Goal: Find specific page/section: Find specific page/section

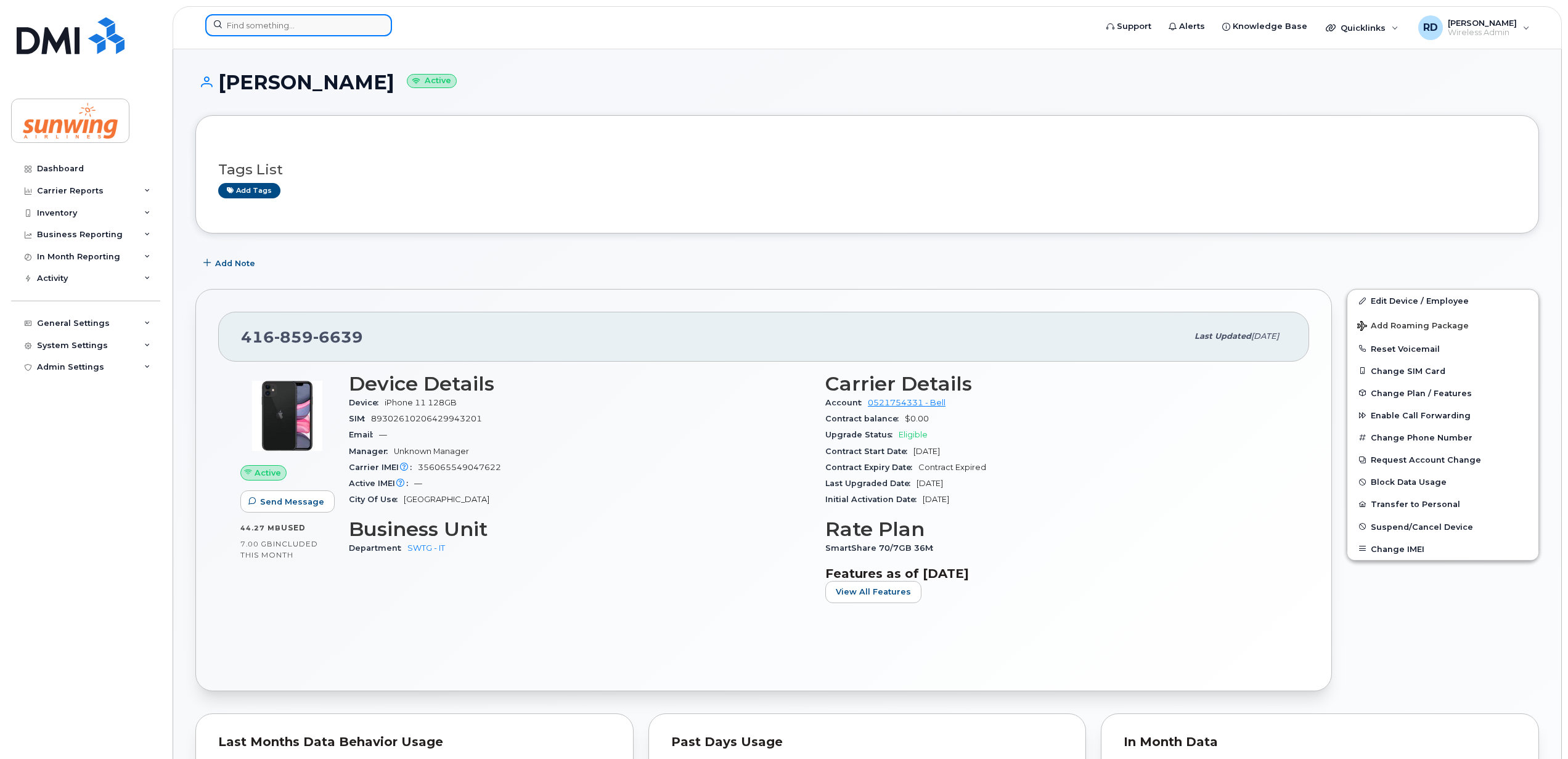
click at [296, 26] on input at bounding box center [298, 26] width 187 height 22
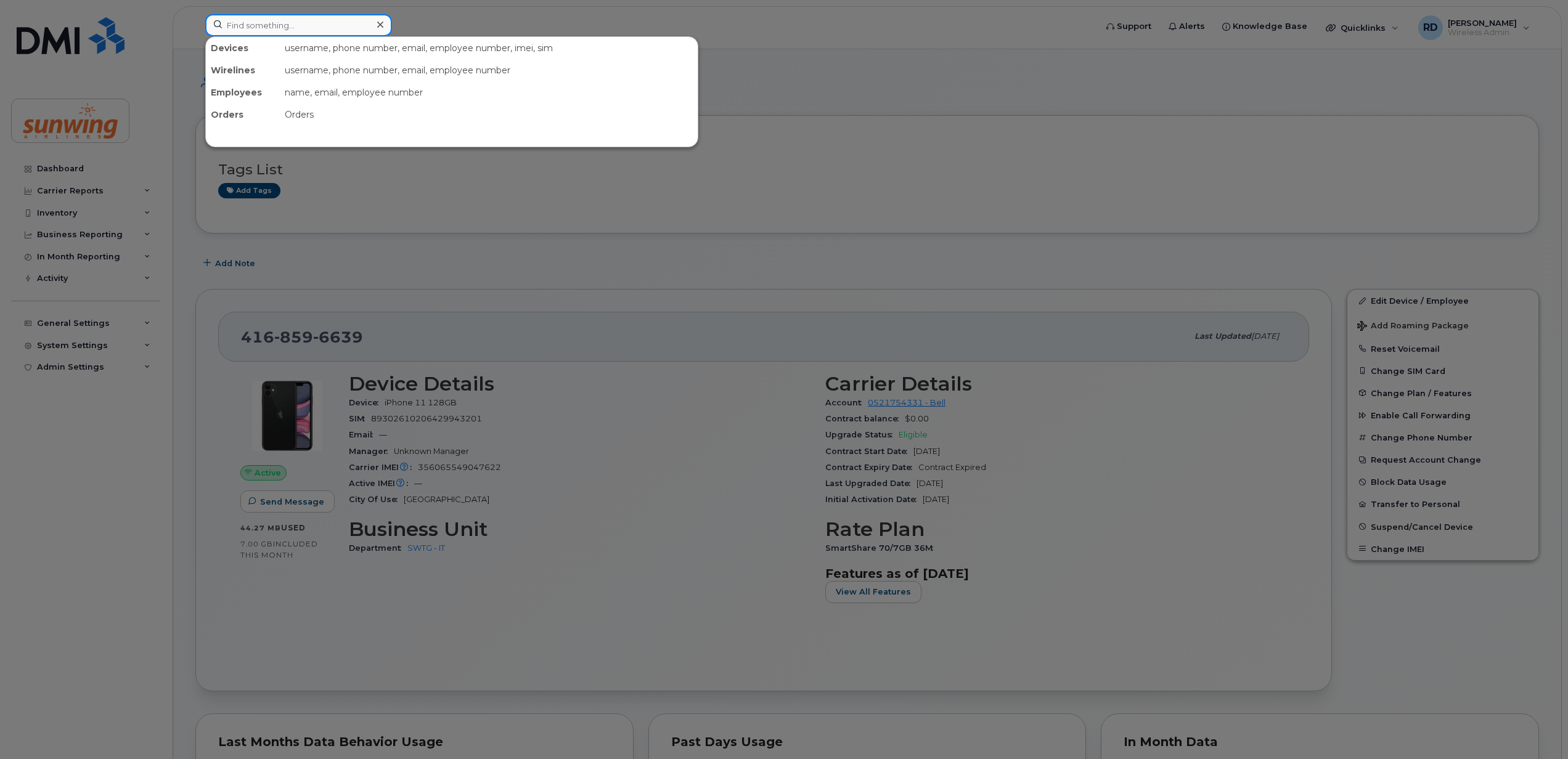
click at [281, 26] on input at bounding box center [298, 26] width 187 height 22
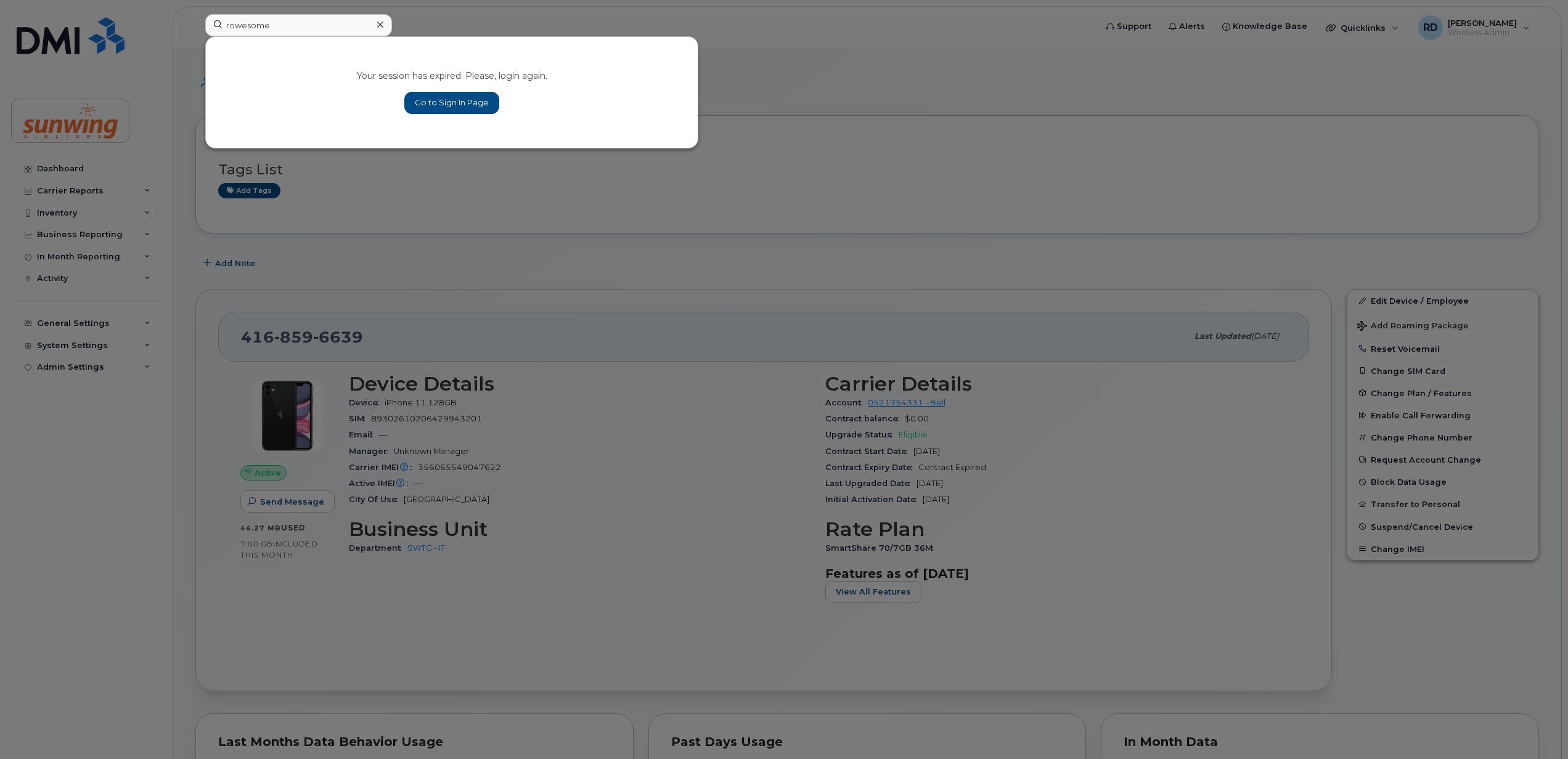
click at [852, 68] on div at bounding box center [784, 379] width 1568 height 759
click at [254, 25] on input "rowesome" at bounding box center [298, 26] width 187 height 22
paste input "6479657169"
type input "roweso6479657169me"
click at [452, 108] on link "Go to Sign In Page" at bounding box center [452, 103] width 95 height 22
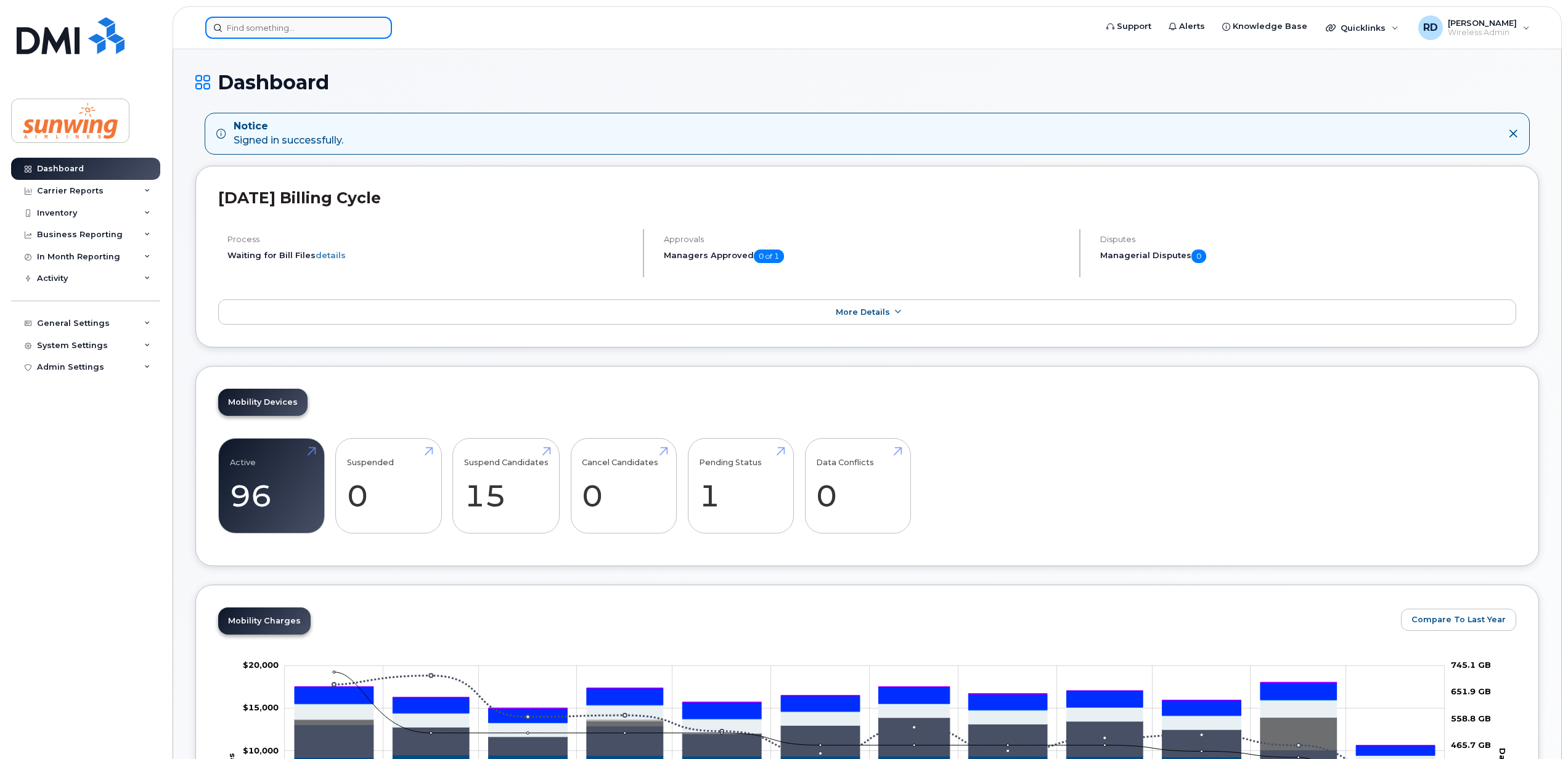
click at [257, 35] on input at bounding box center [298, 28] width 187 height 22
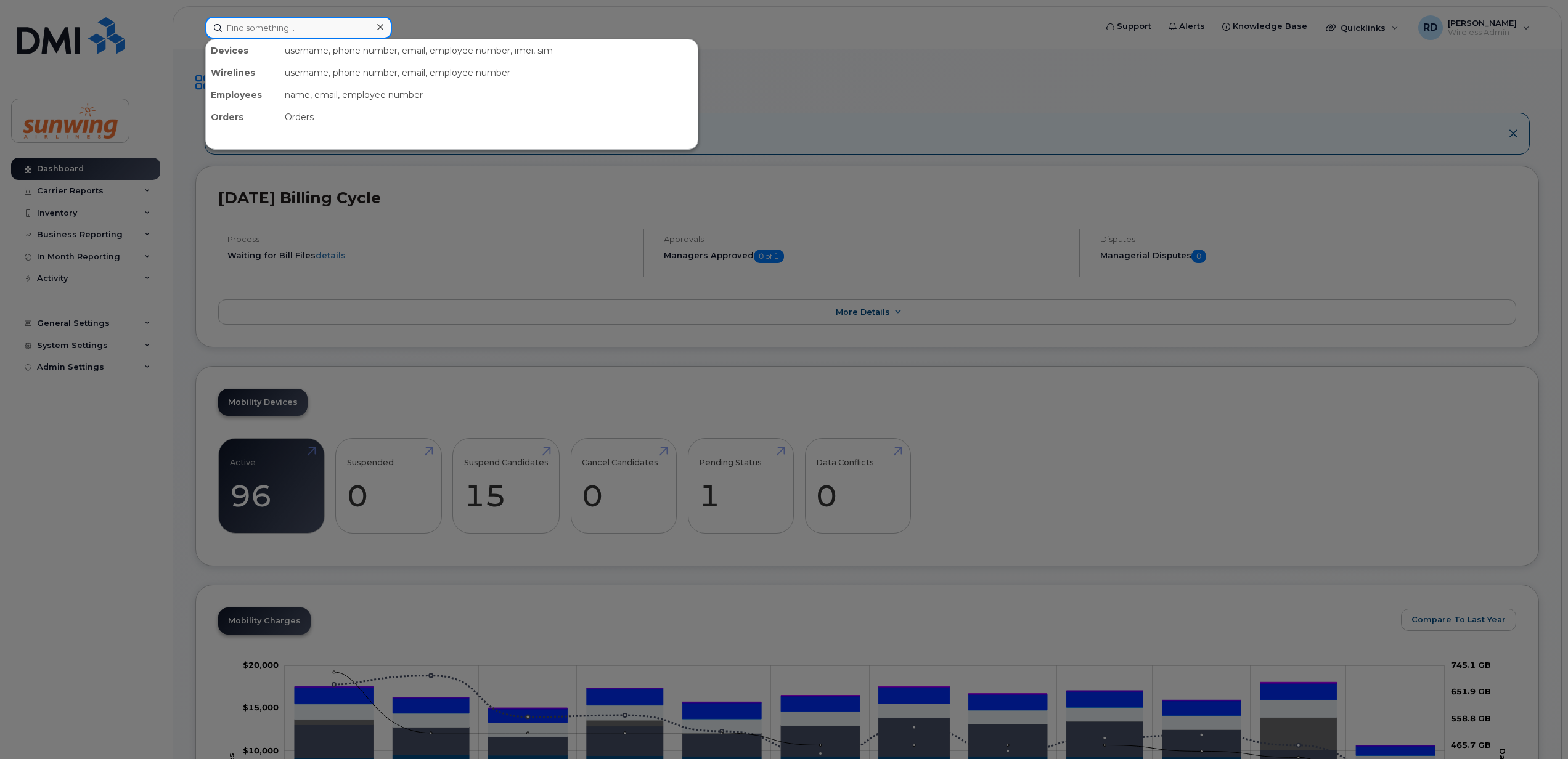
click at [237, 26] on input at bounding box center [298, 28] width 187 height 22
paste input "6479657169"
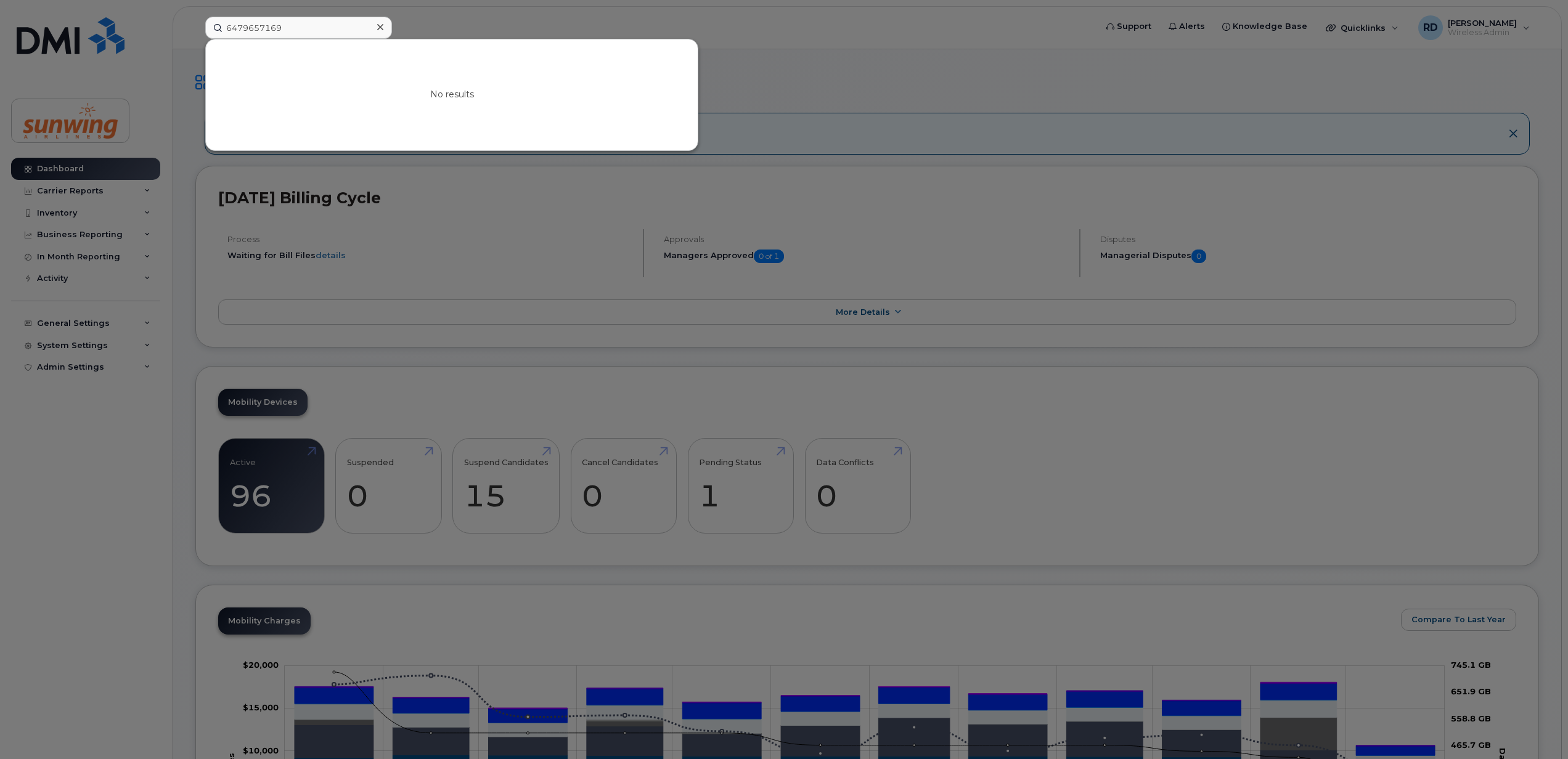
click at [373, 90] on div "No results" at bounding box center [452, 95] width 492 height 111
click at [311, 28] on input "6479657169" at bounding box center [298, 28] width 187 height 22
click at [292, 27] on input "6479657169" at bounding box center [298, 28] width 187 height 22
click at [291, 26] on input "6479657169" at bounding box center [298, 28] width 187 height 22
paste input "2736076"
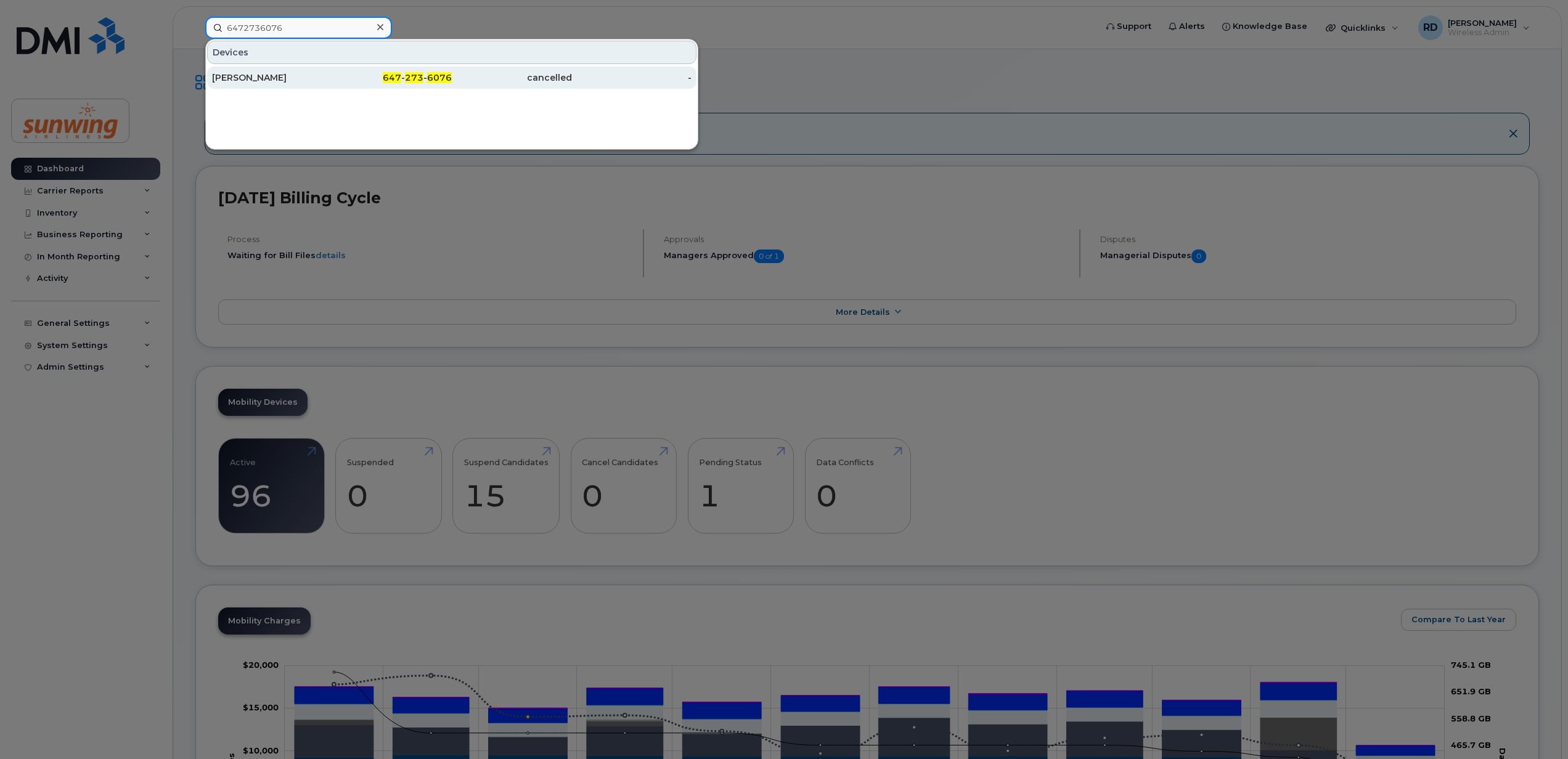
type input "6472736076"
click at [277, 75] on div "Yolanda Lopez-Gomez" at bounding box center [272, 78] width 120 height 12
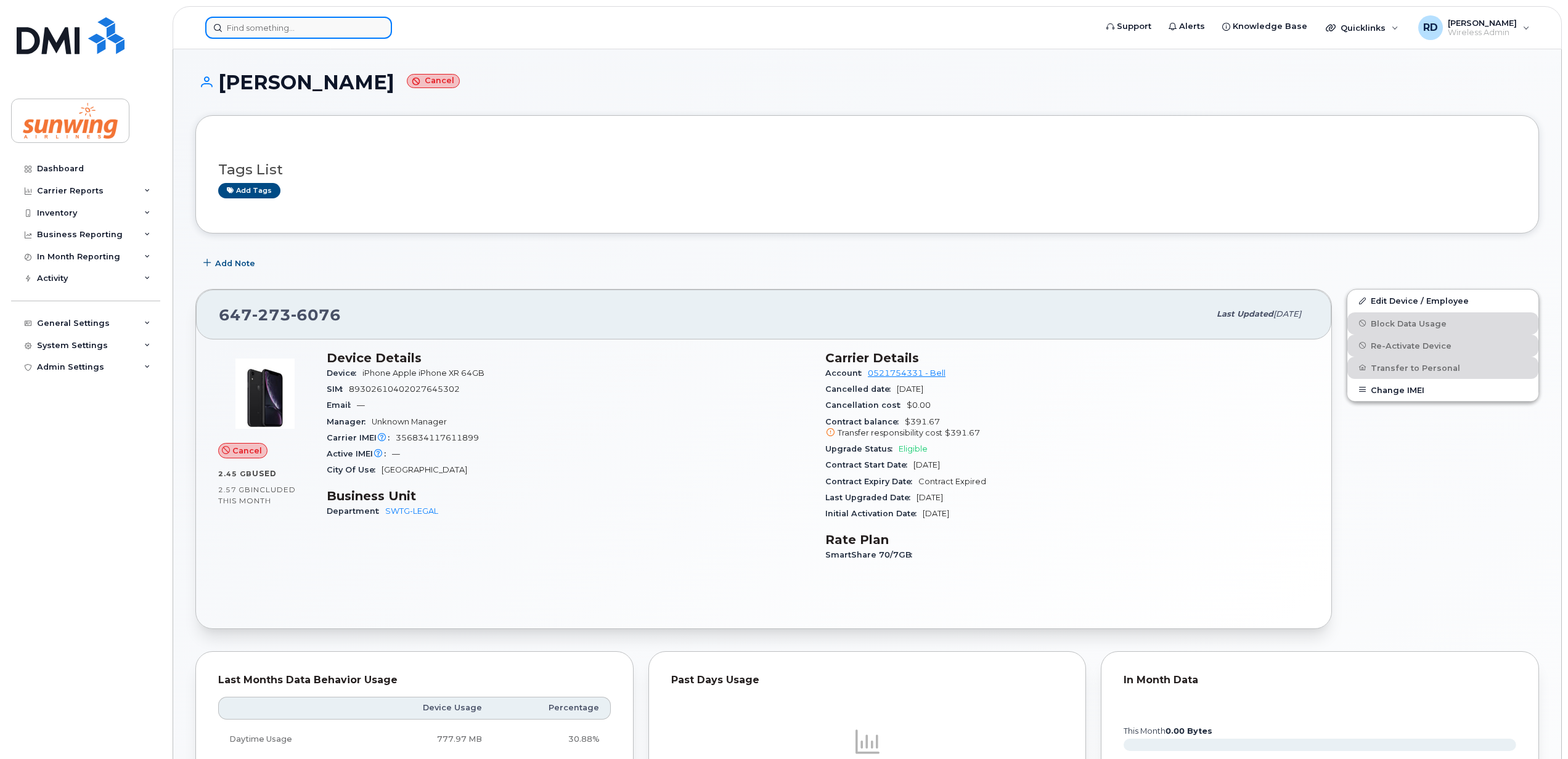
click at [297, 34] on input at bounding box center [298, 28] width 187 height 22
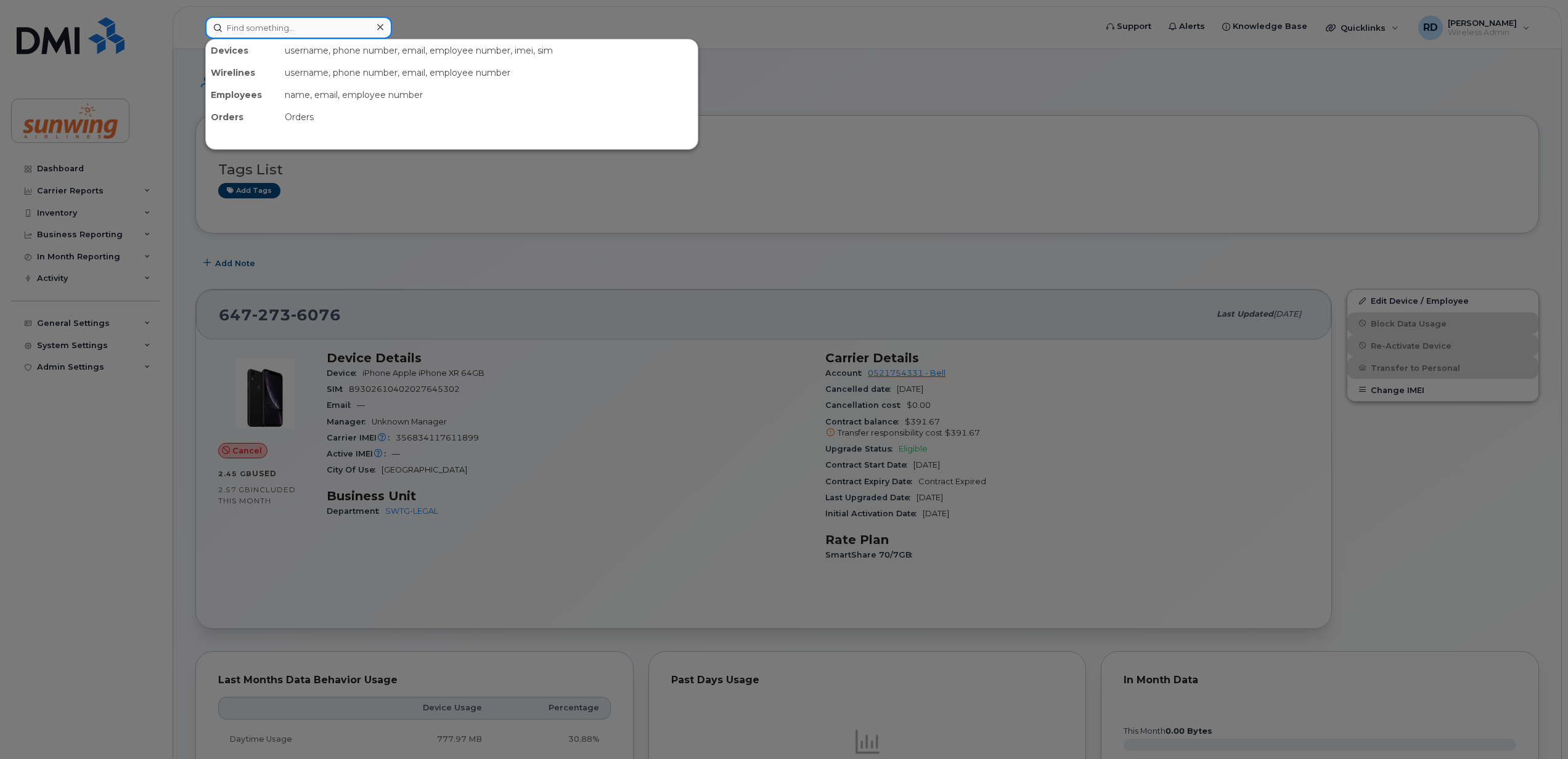
paste input "6475295461"
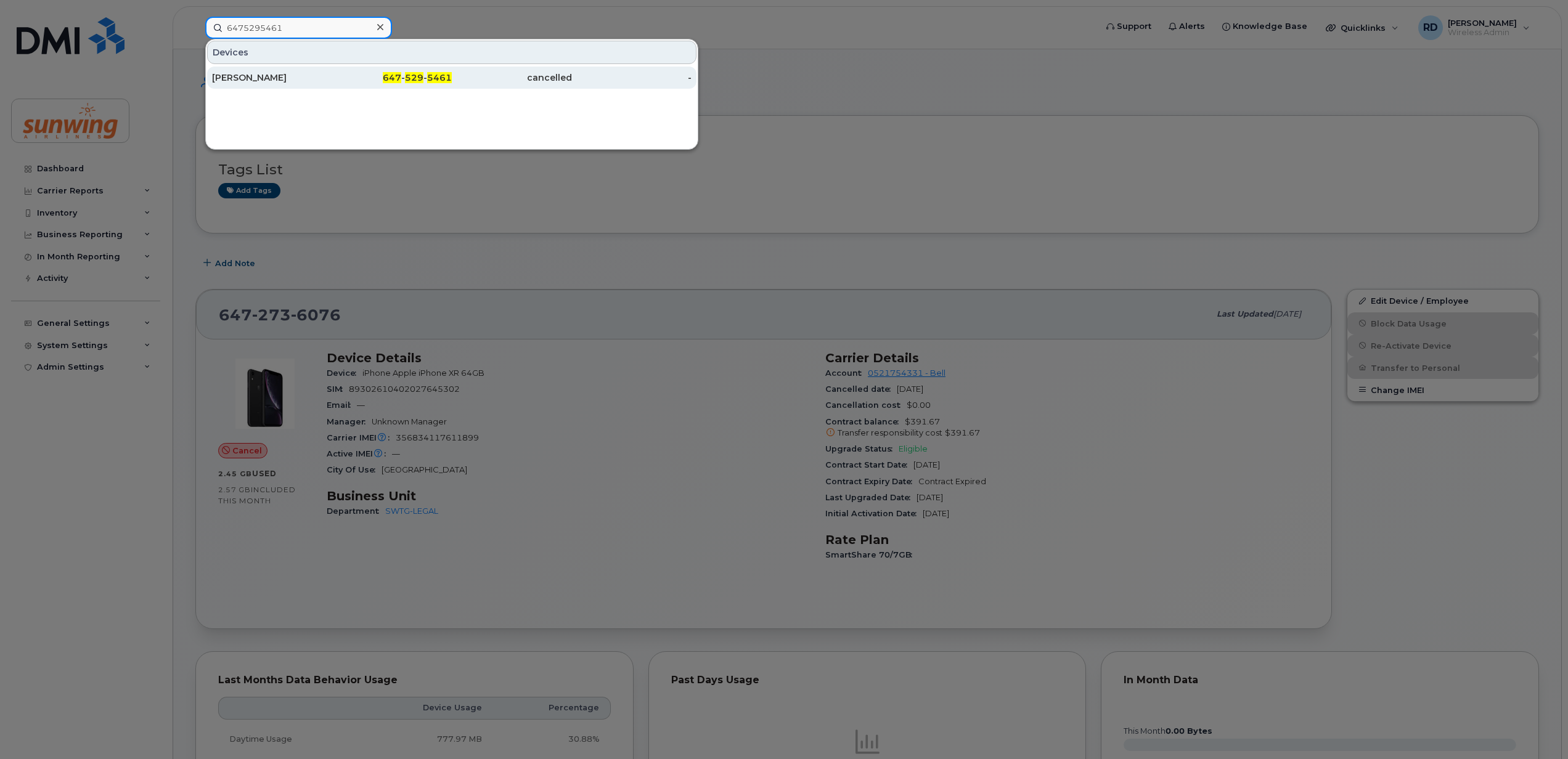
type input "6475295461"
click at [262, 76] on div "[PERSON_NAME]" at bounding box center [272, 78] width 120 height 12
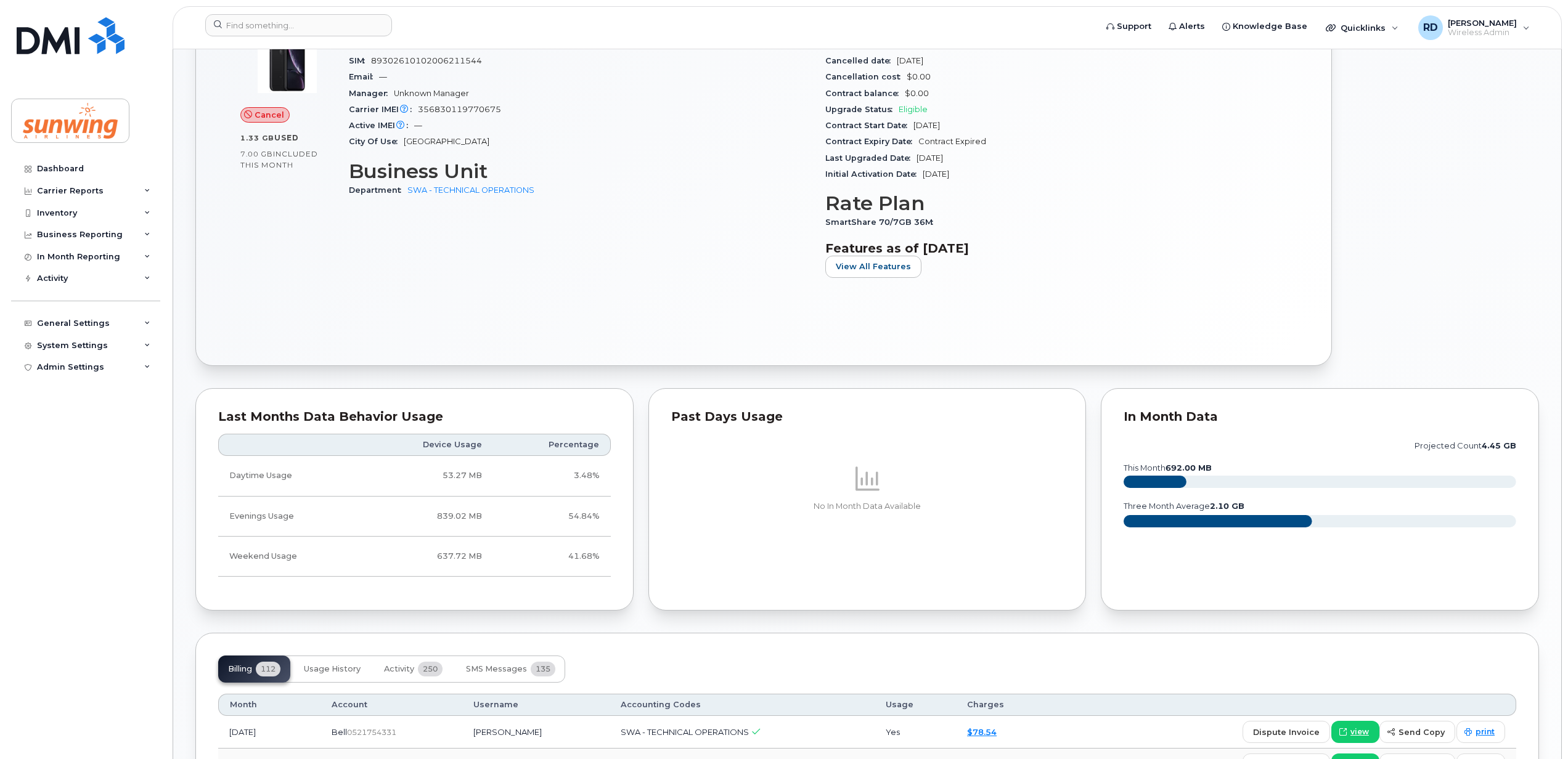
scroll to position [164, 0]
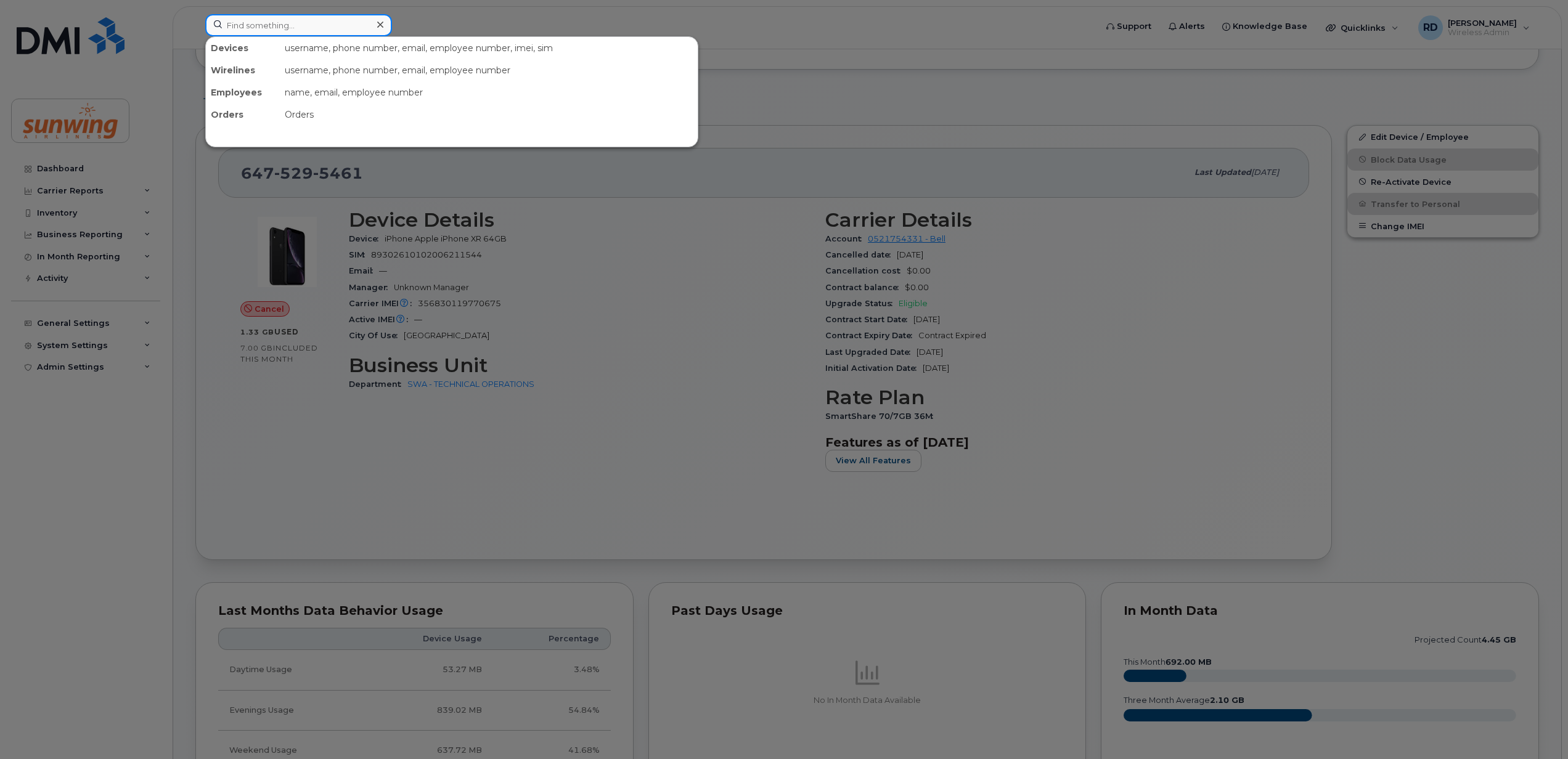
click at [301, 25] on input at bounding box center [298, 26] width 187 height 22
paste input "16479208159"
click at [231, 28] on input "16479208159" at bounding box center [298, 26] width 187 height 22
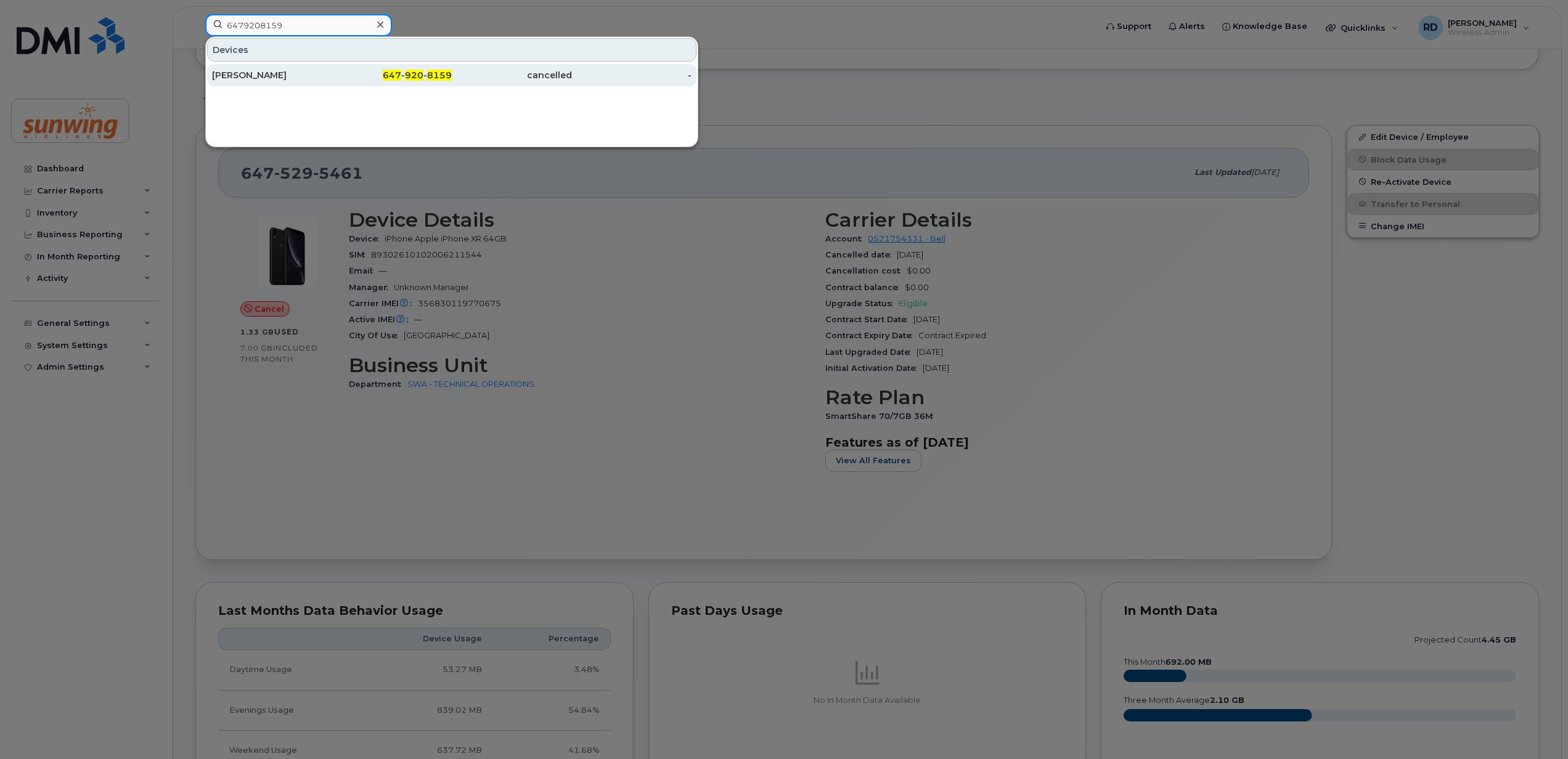
type input "6479208159"
click at [291, 73] on div "Maria Stewart Docker" at bounding box center [272, 75] width 120 height 12
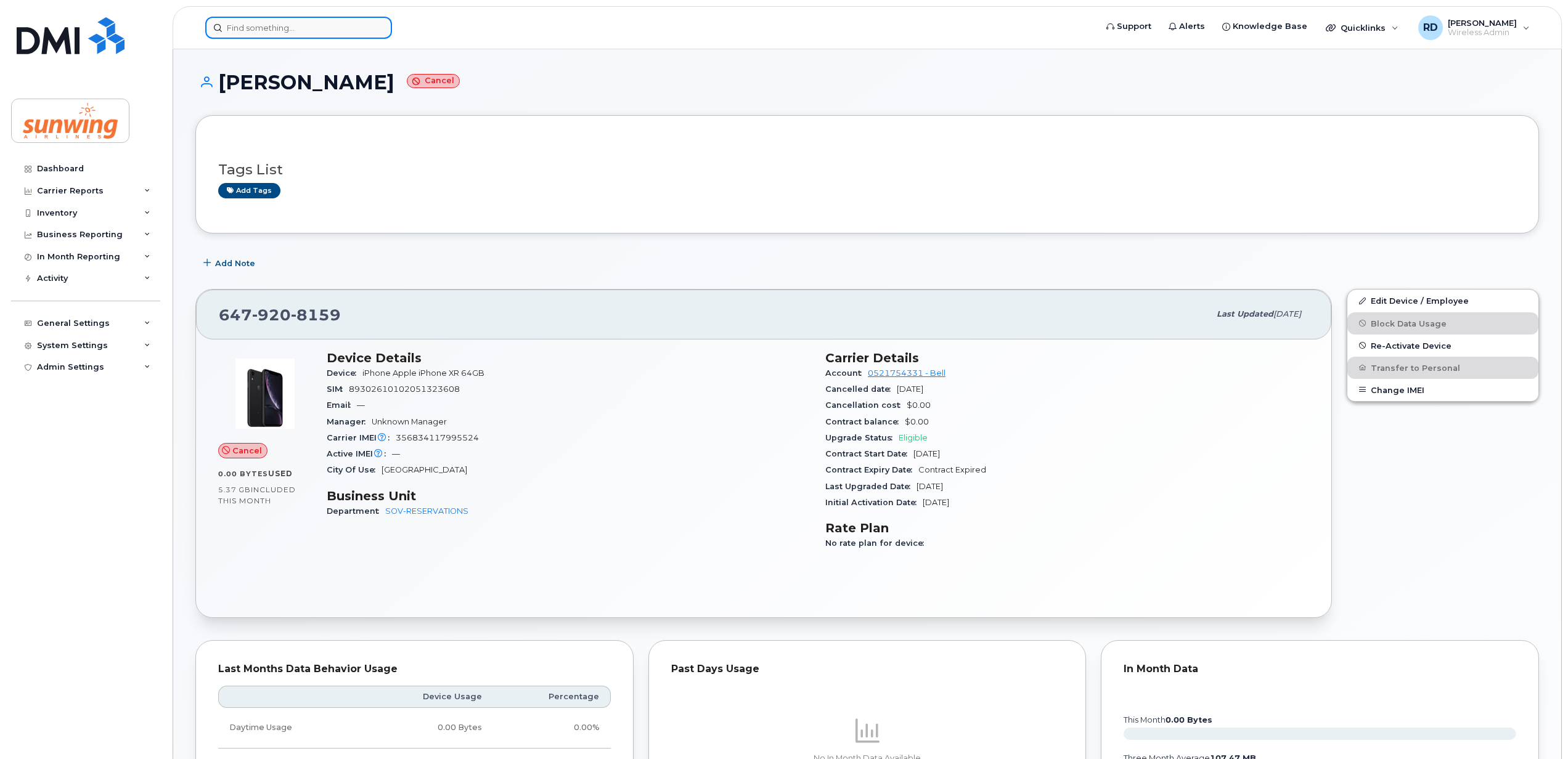
click at [269, 27] on input at bounding box center [298, 28] width 187 height 22
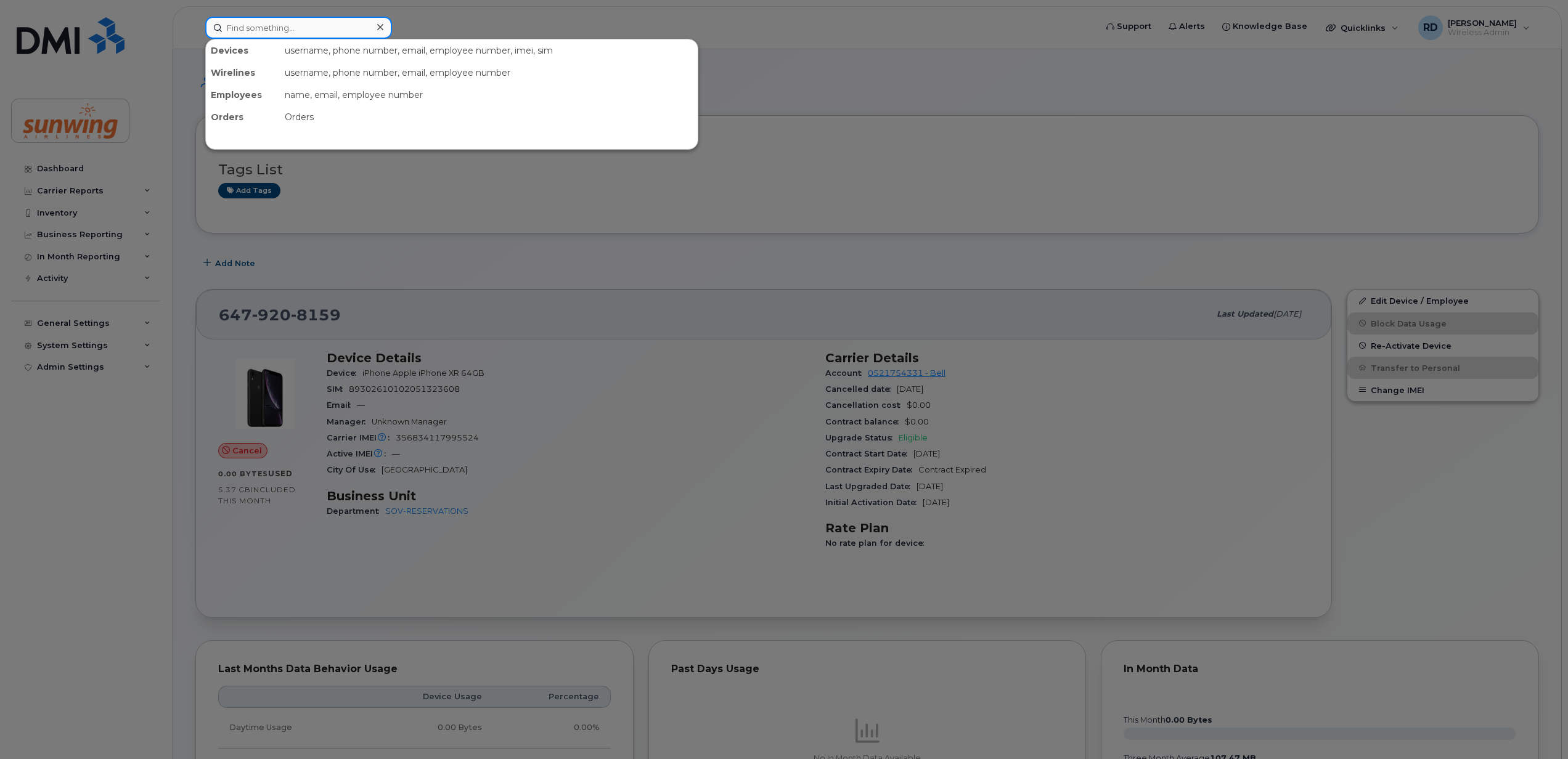
click at [287, 27] on input at bounding box center [298, 28] width 187 height 22
paste input "5149175841"
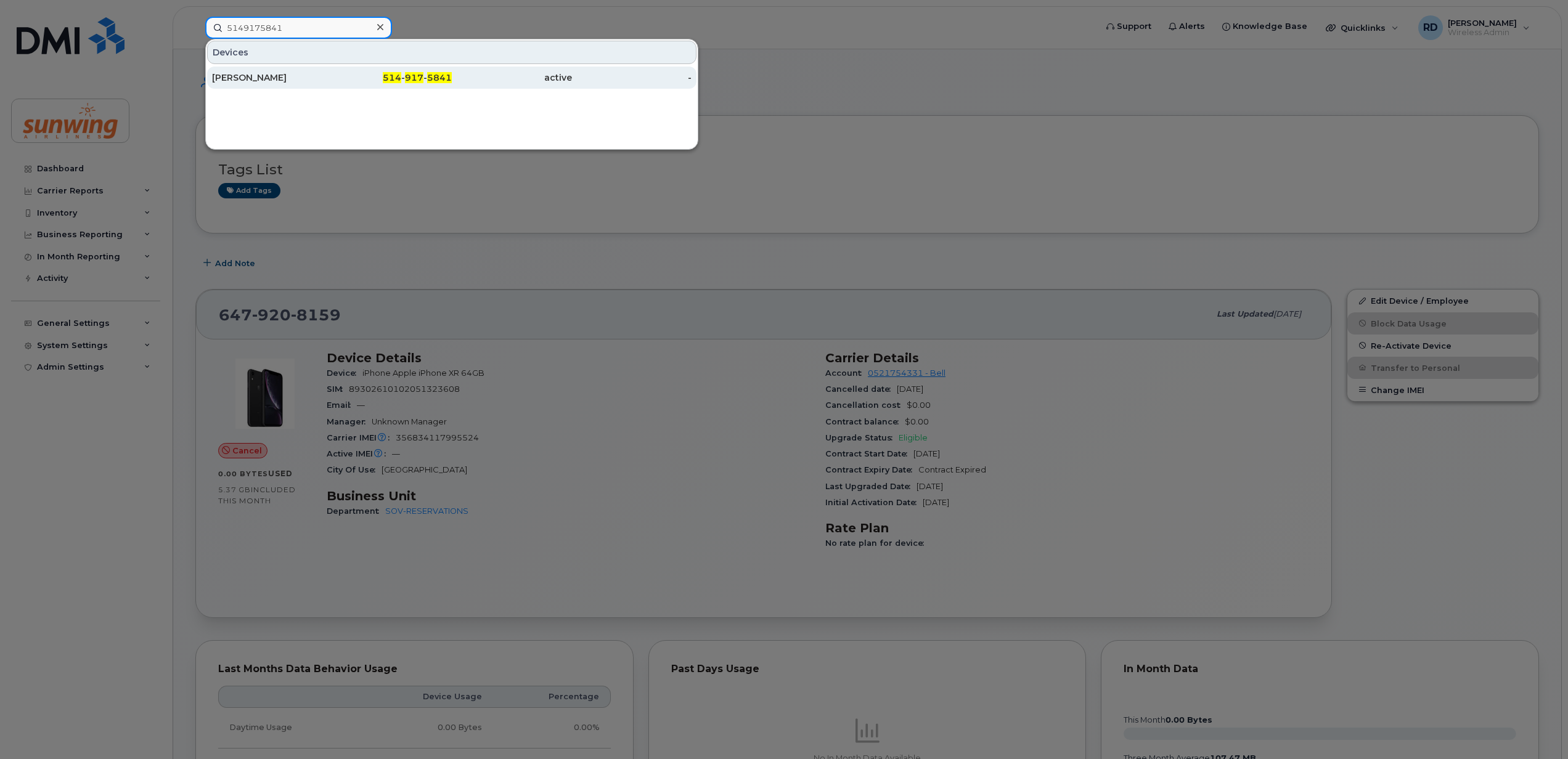
type input "5149175841"
click at [250, 78] on div "Taline Antebi" at bounding box center [272, 78] width 120 height 12
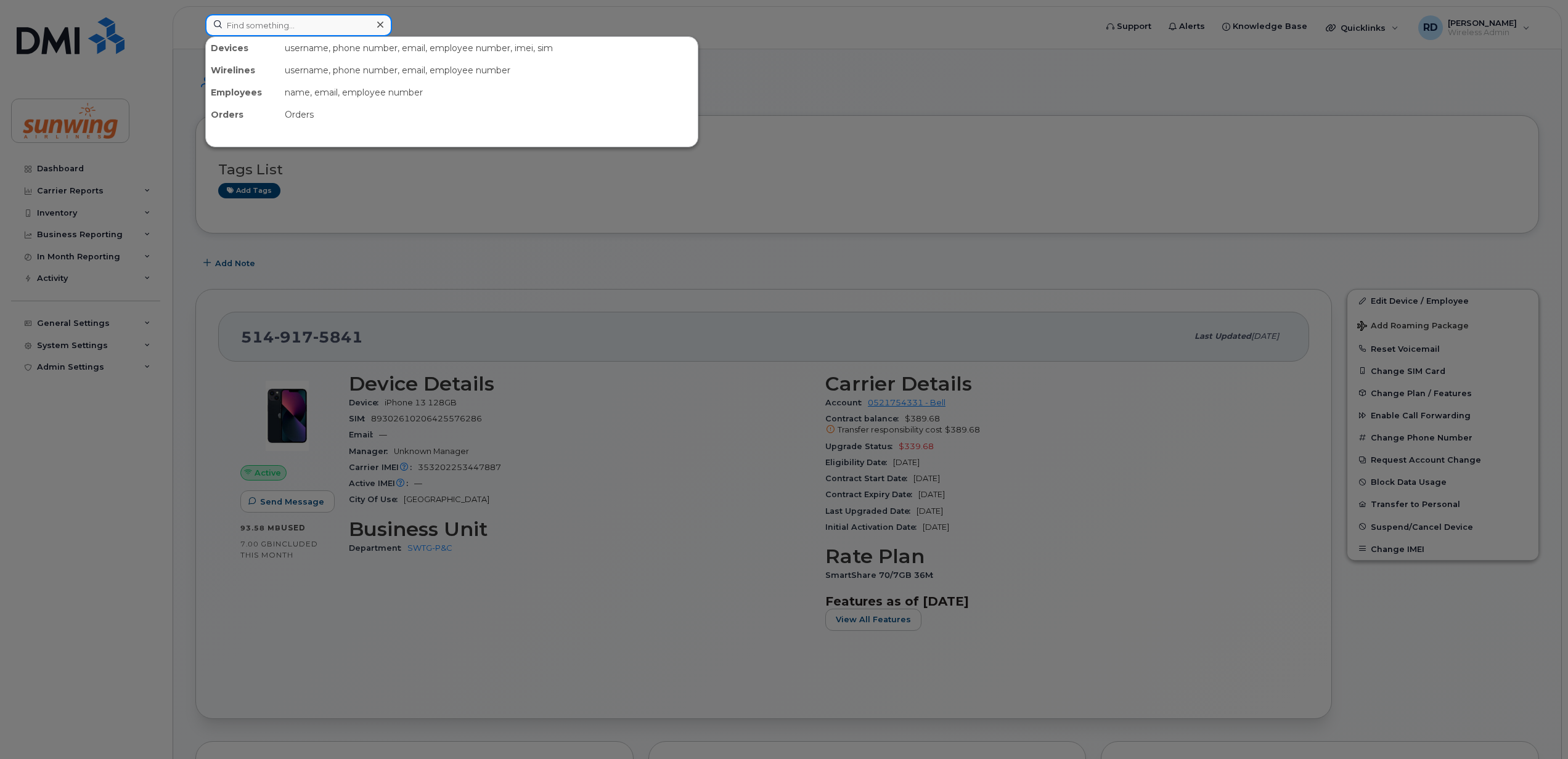
click at [282, 24] on input at bounding box center [298, 26] width 187 height 22
paste input "5142378903"
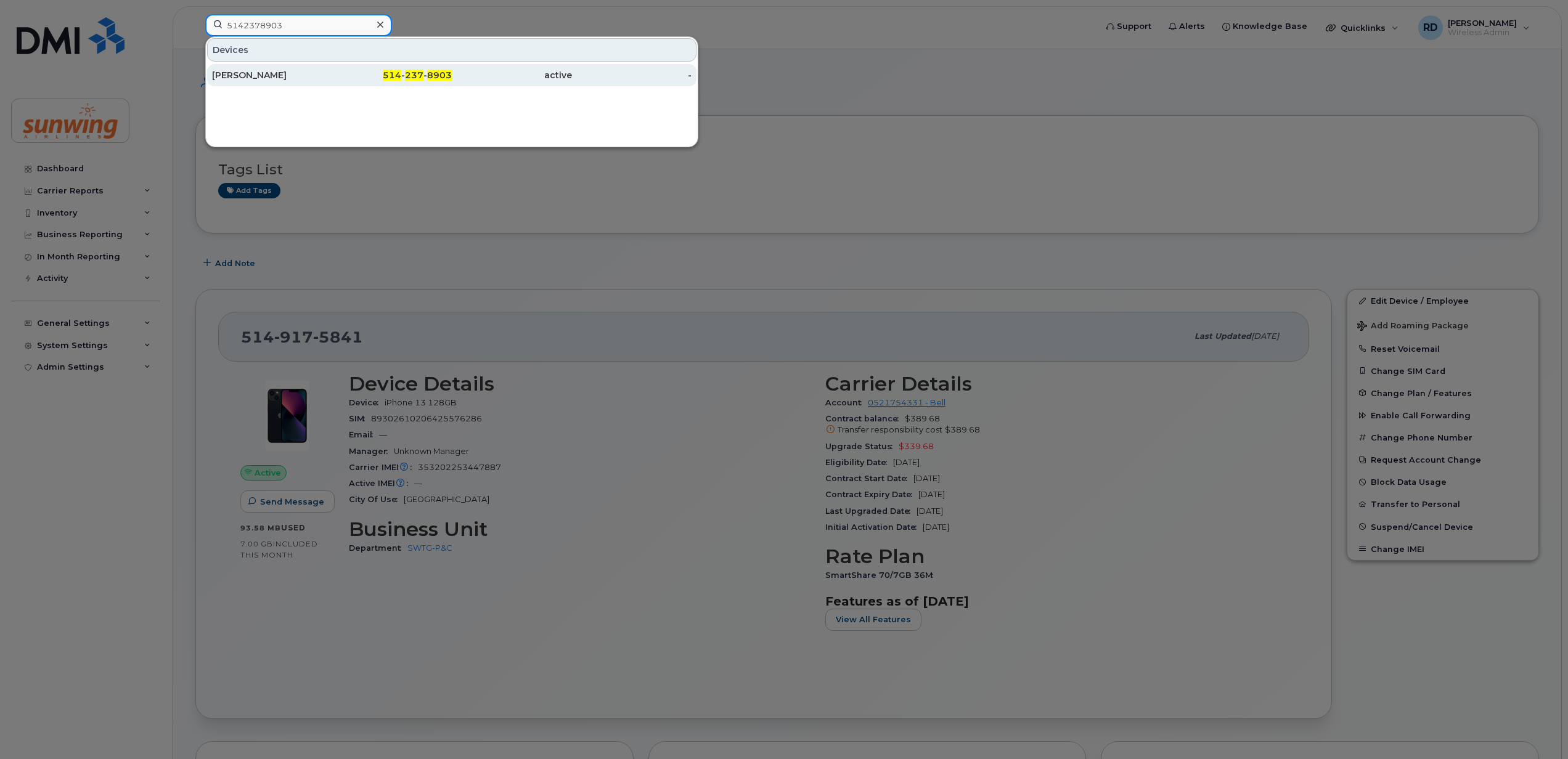
type input "5142378903"
click at [254, 76] on div "Taline Antebi" at bounding box center [272, 75] width 120 height 12
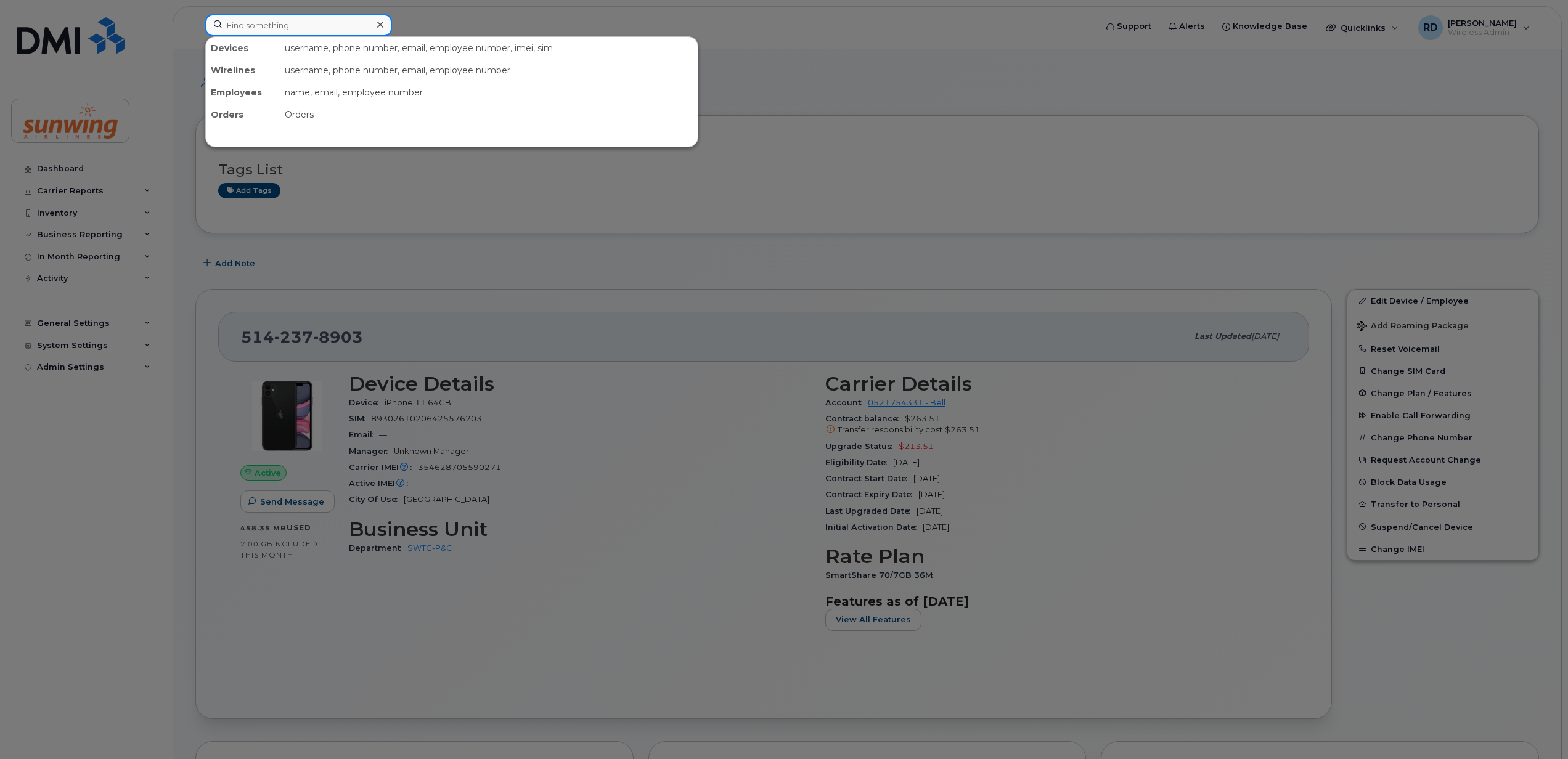
click at [260, 28] on input at bounding box center [298, 26] width 187 height 22
paste input "4163476824"
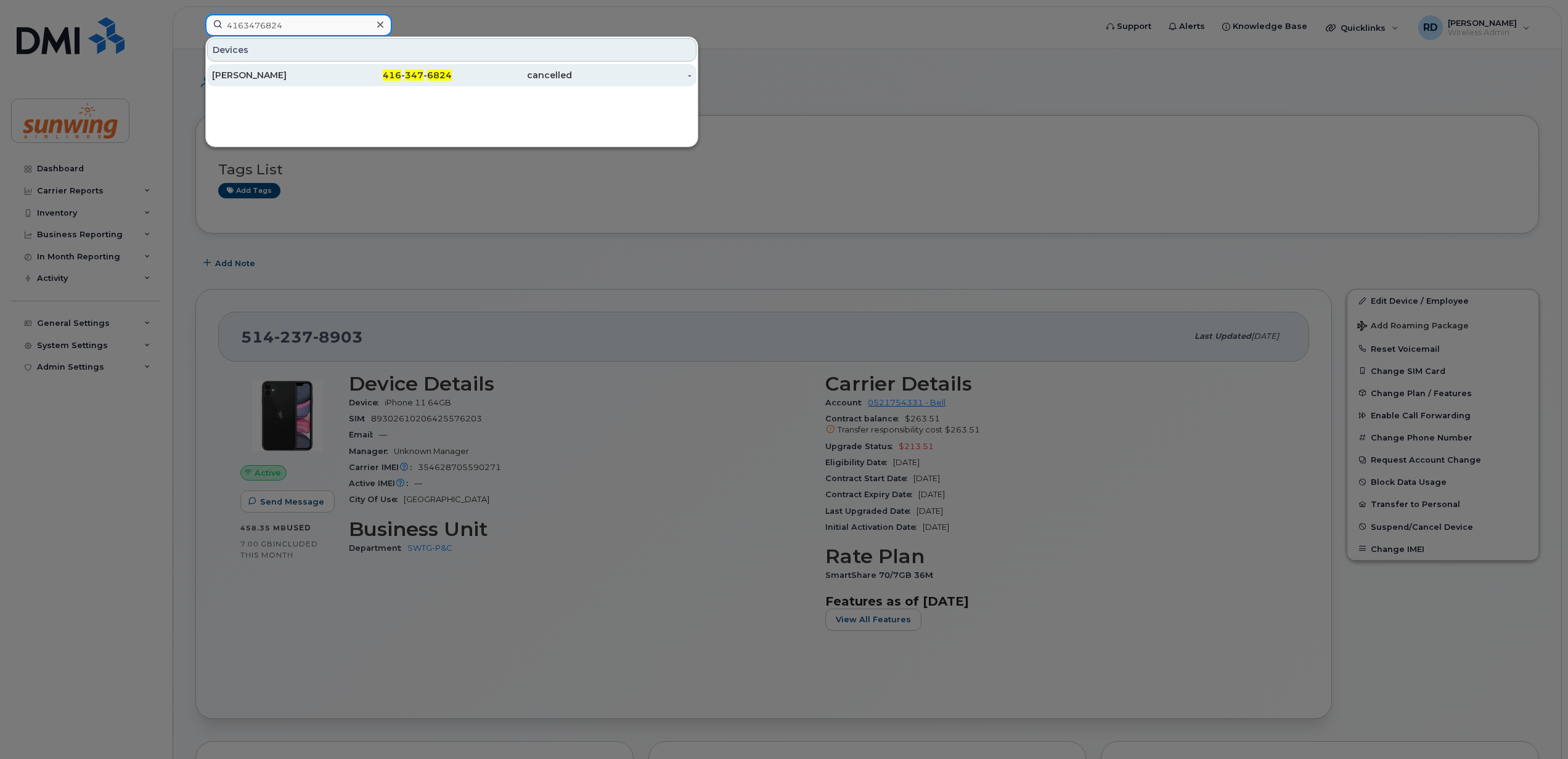
type input "4163476824"
click at [254, 72] on div "Scott Whiting" at bounding box center [272, 75] width 120 height 12
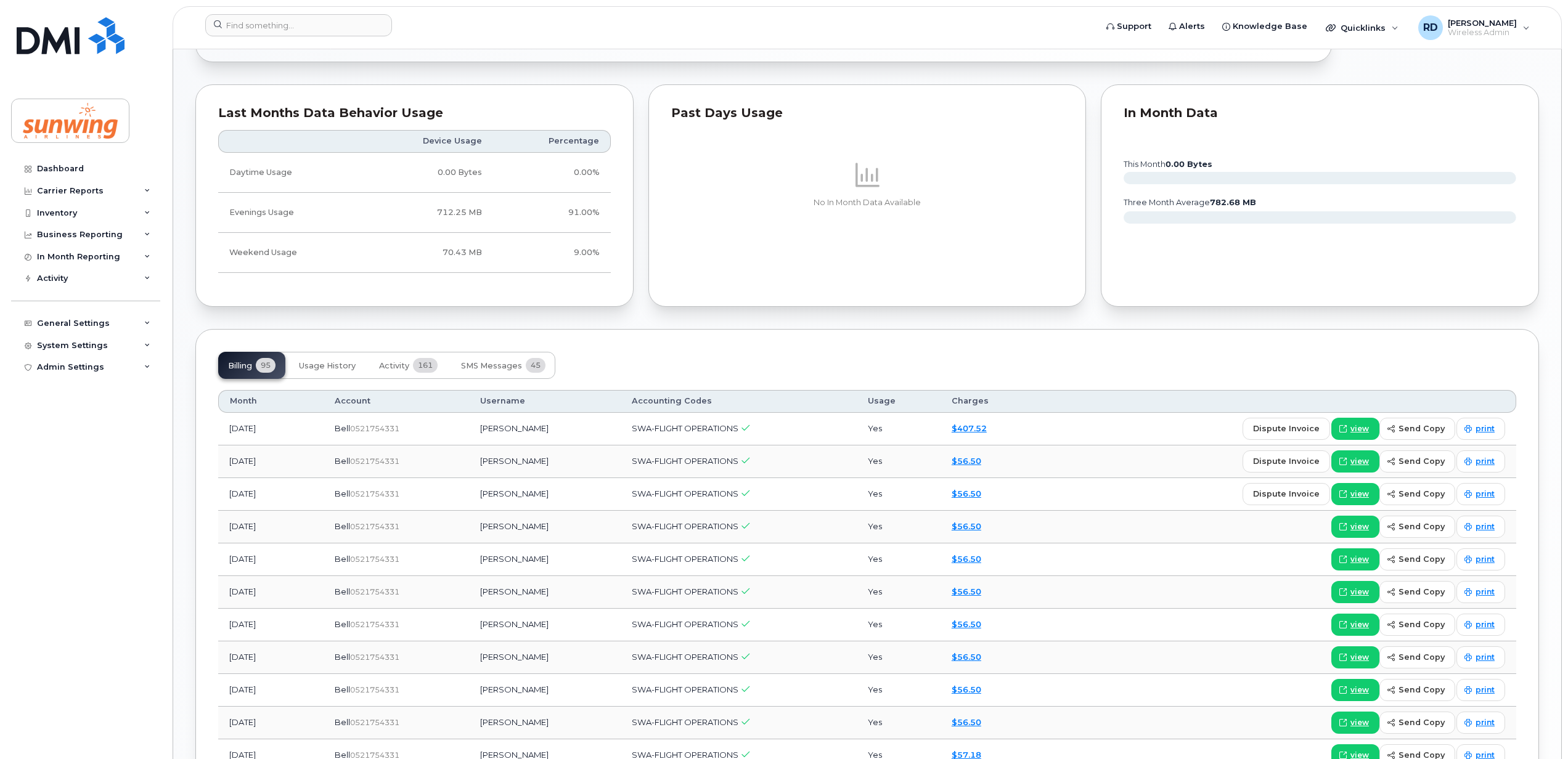
scroll to position [656, 0]
click at [1360, 431] on span "view" at bounding box center [1360, 427] width 18 height 11
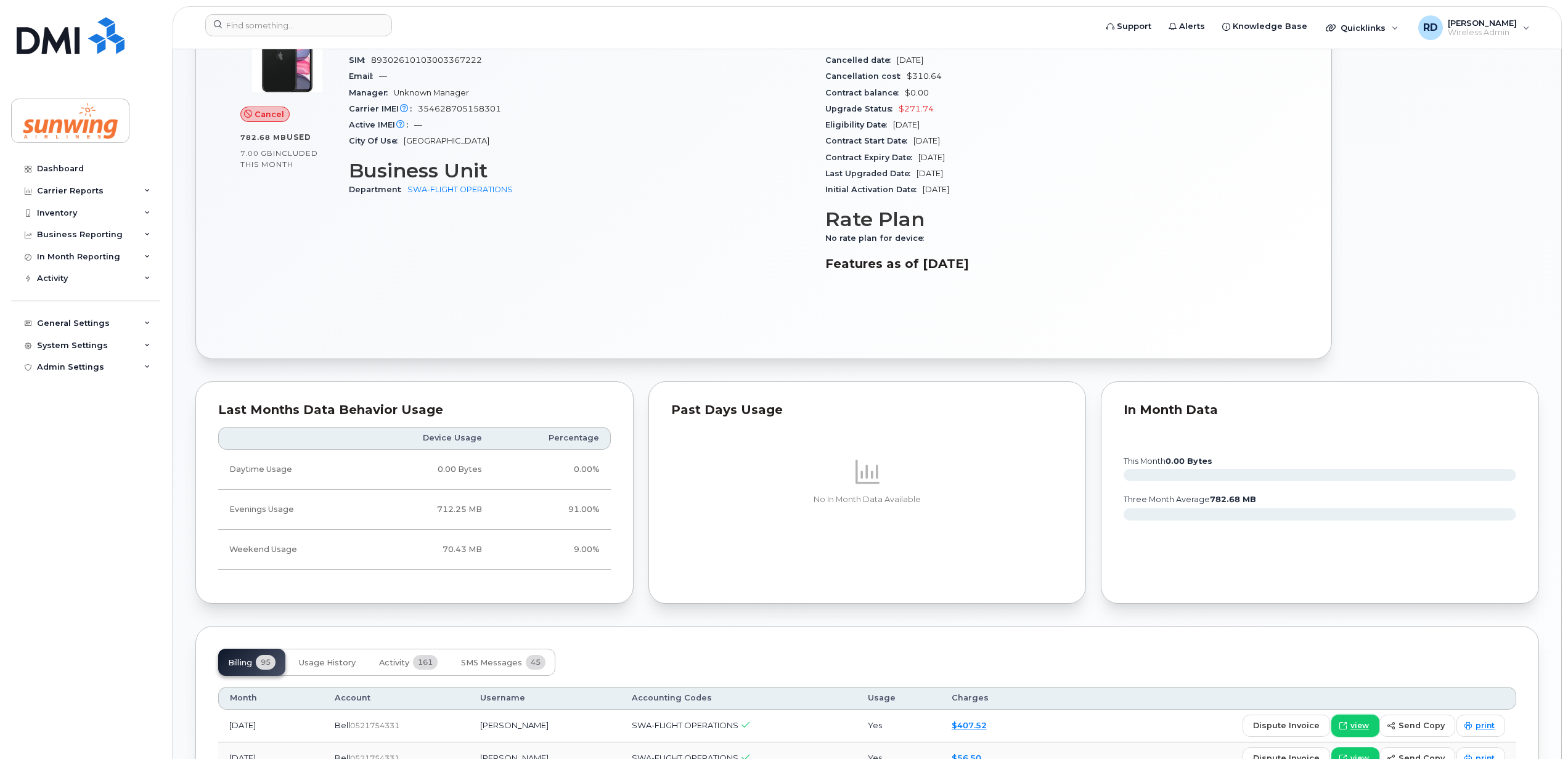
scroll to position [329, 0]
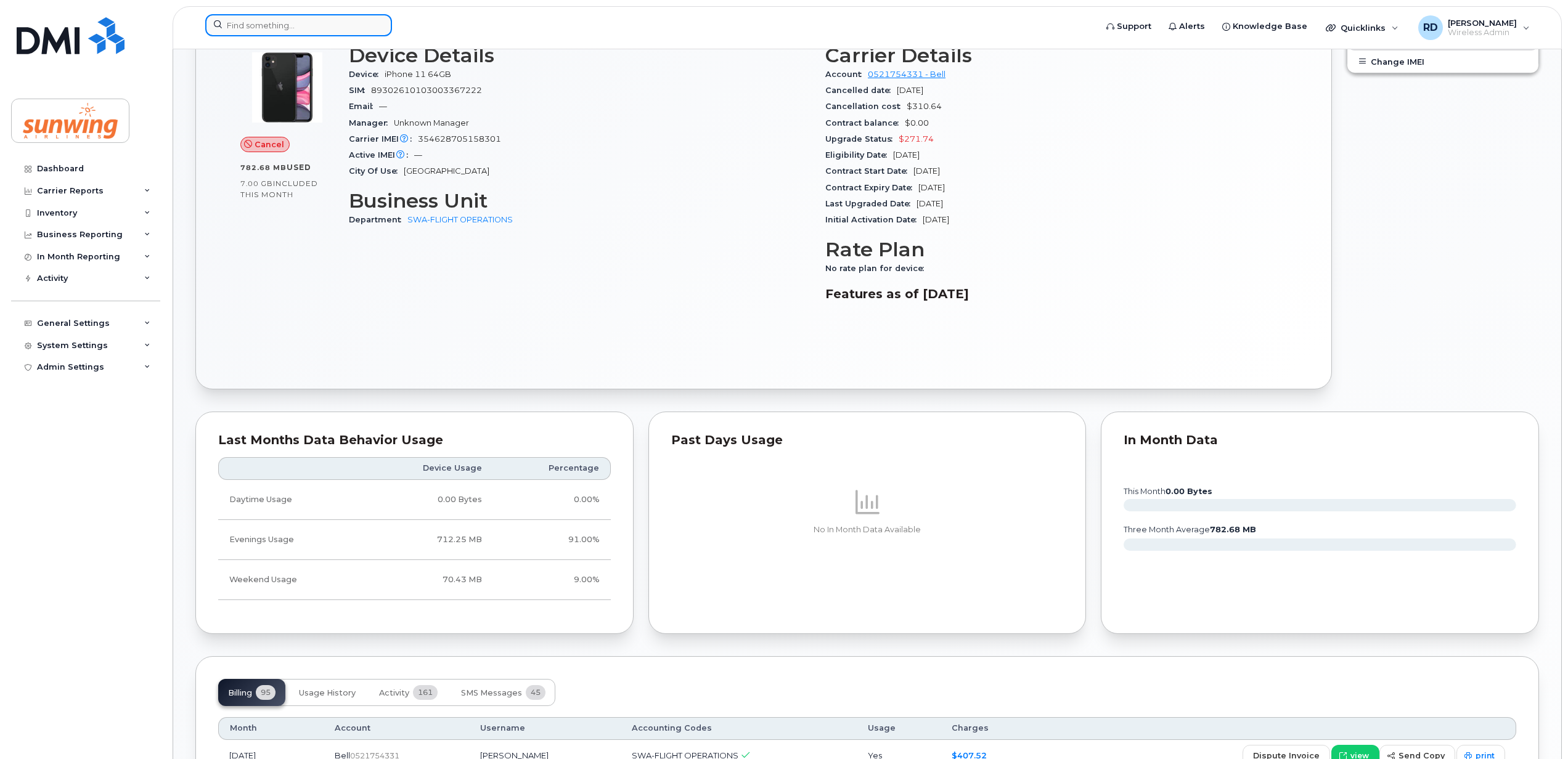
click at [252, 25] on input at bounding box center [298, 26] width 187 height 22
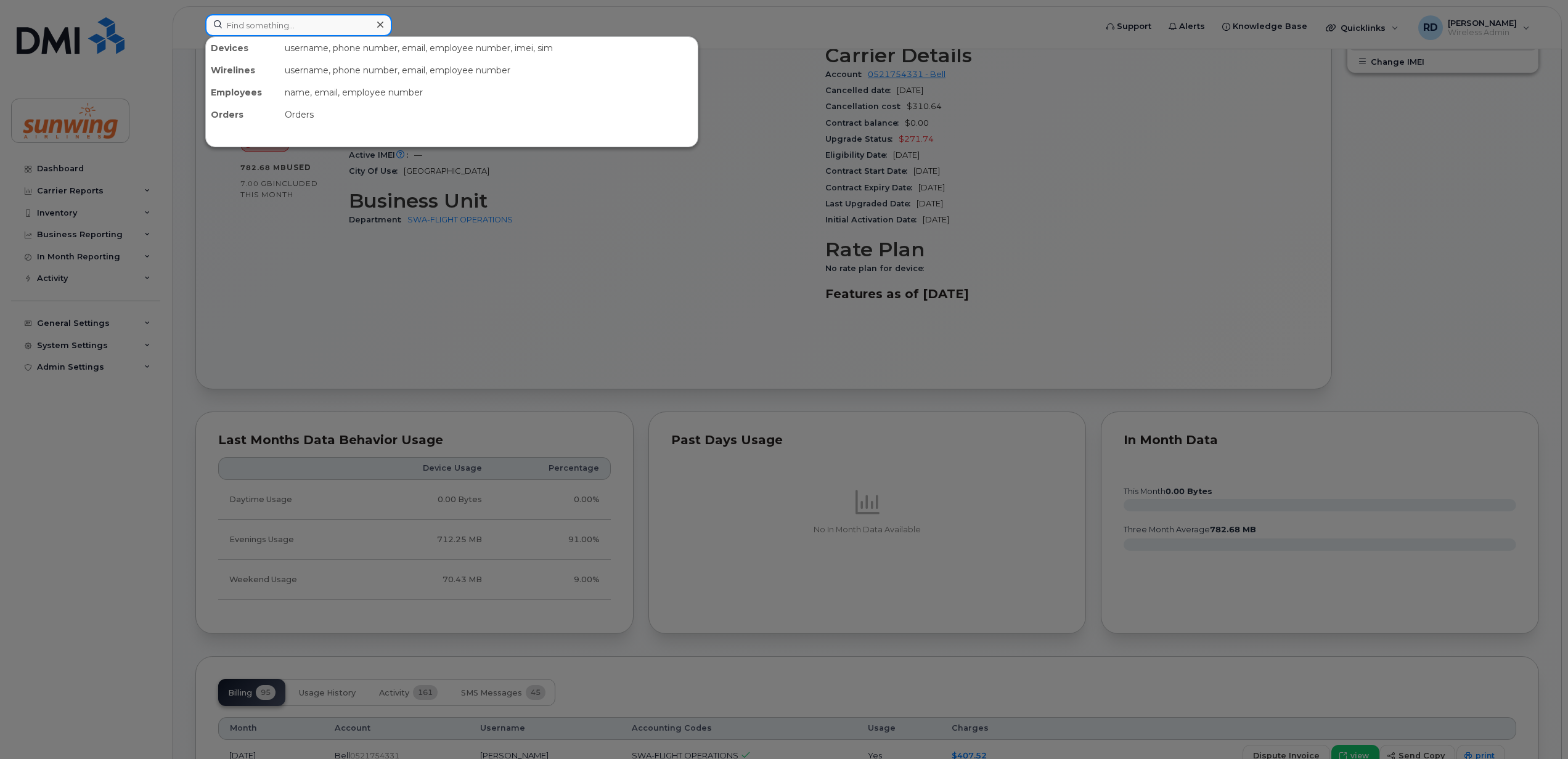
paste input "6472817584"
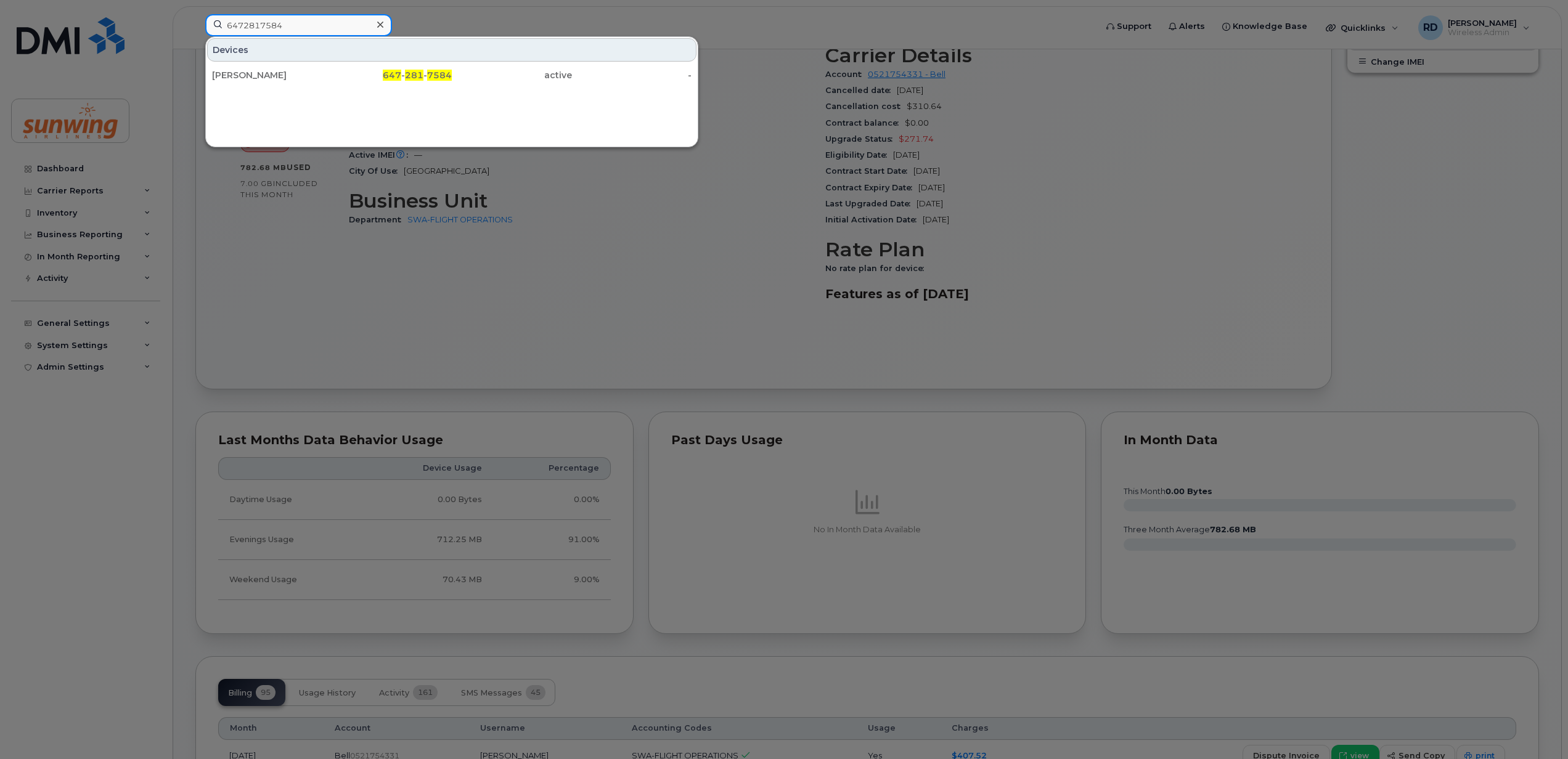
type input "6472817584"
click at [260, 76] on div "[PERSON_NAME]" at bounding box center [272, 75] width 120 height 12
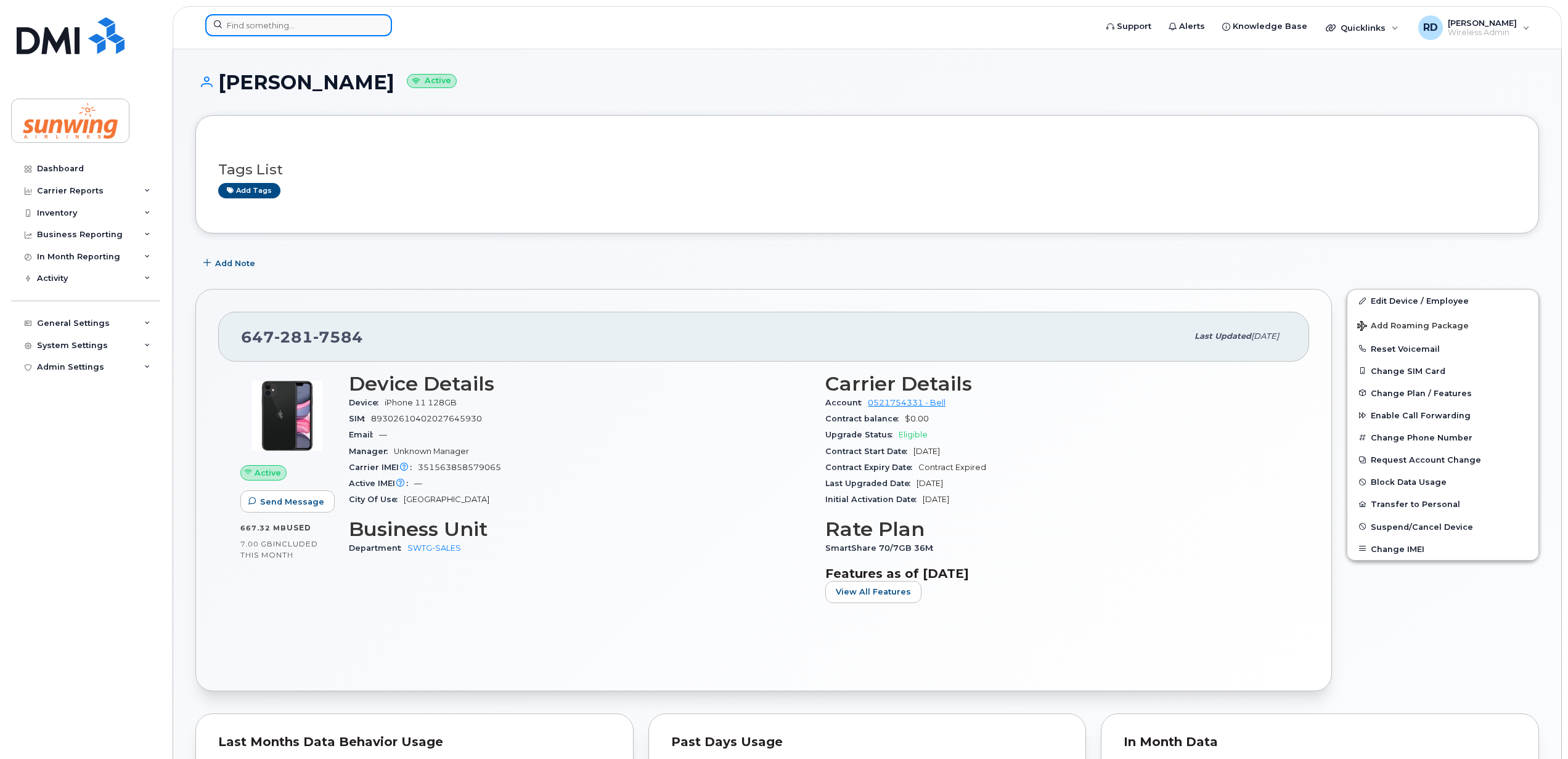
click at [259, 23] on input at bounding box center [298, 26] width 187 height 22
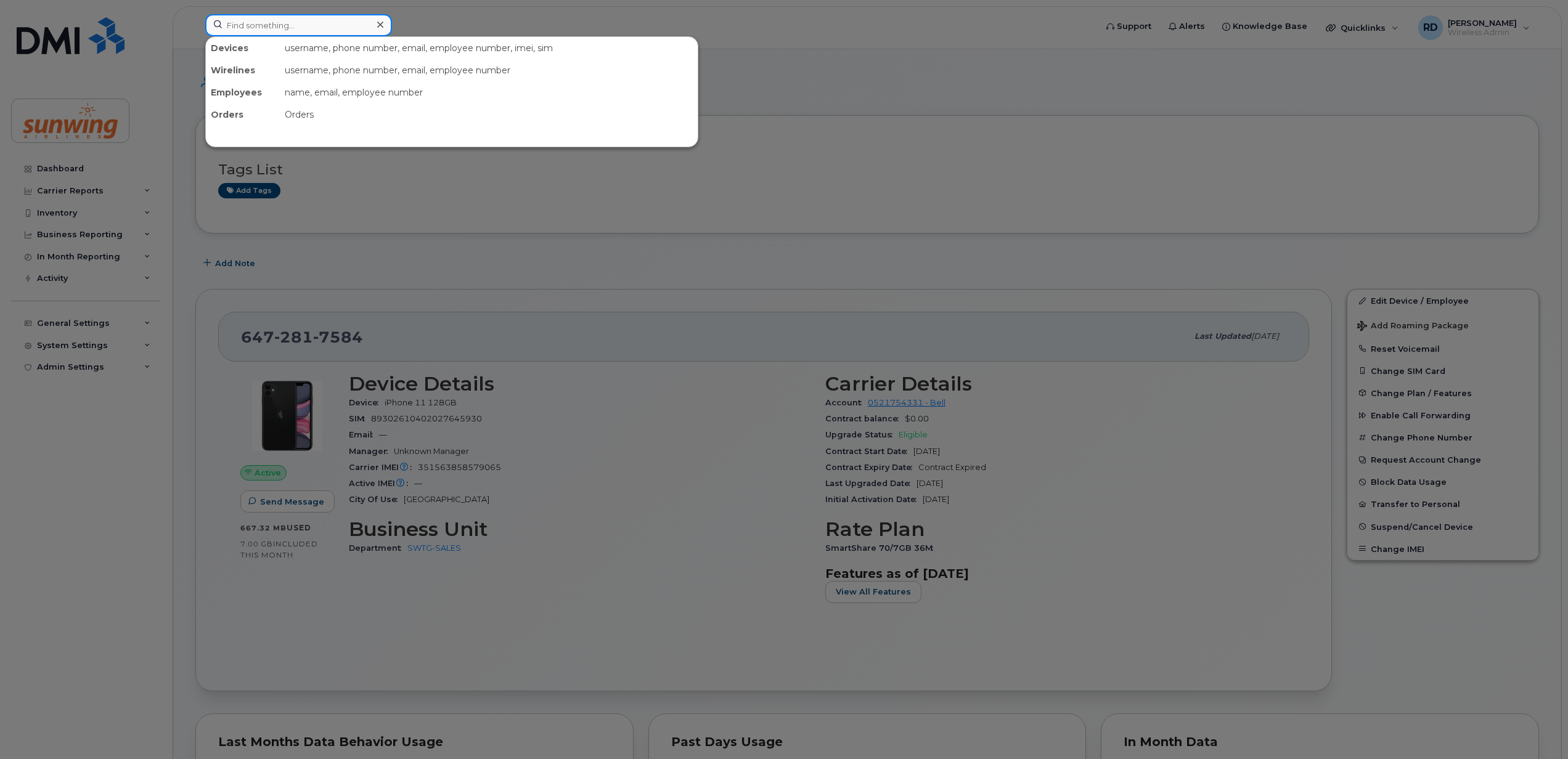
paste input "4375182494"
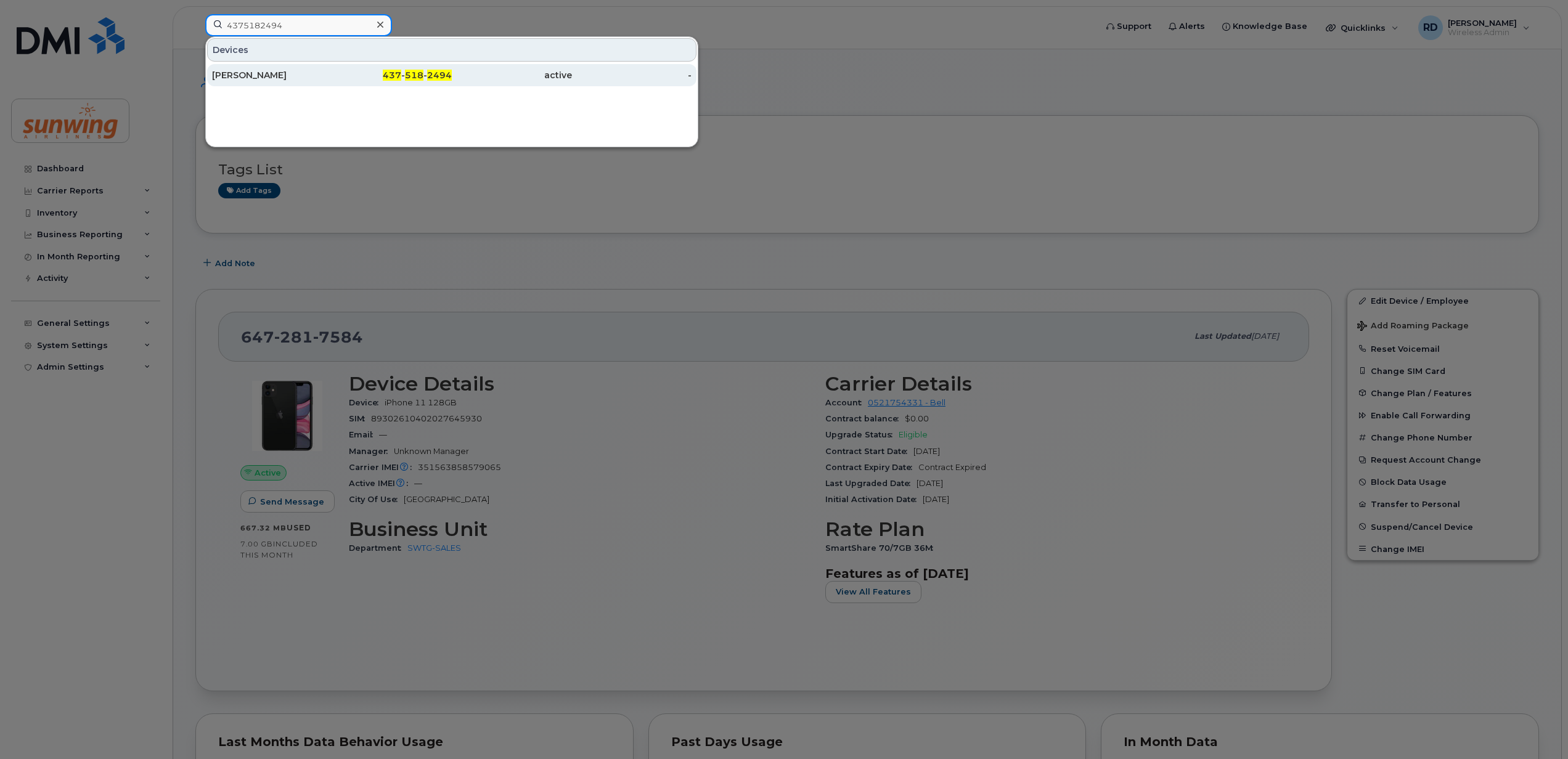
type input "4375182494"
click at [258, 73] on div "Chad Radzio" at bounding box center [272, 75] width 120 height 12
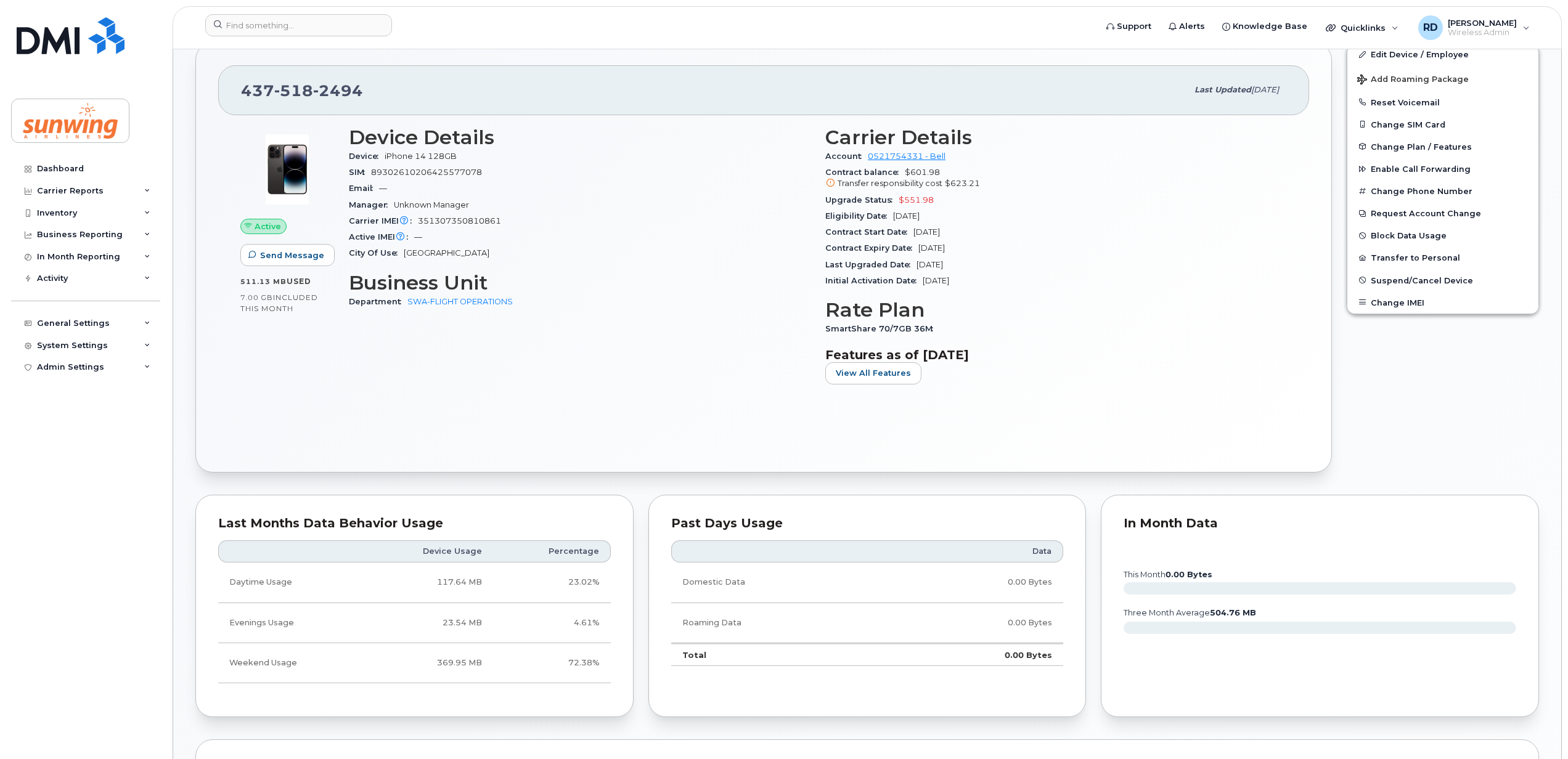
scroll to position [164, 0]
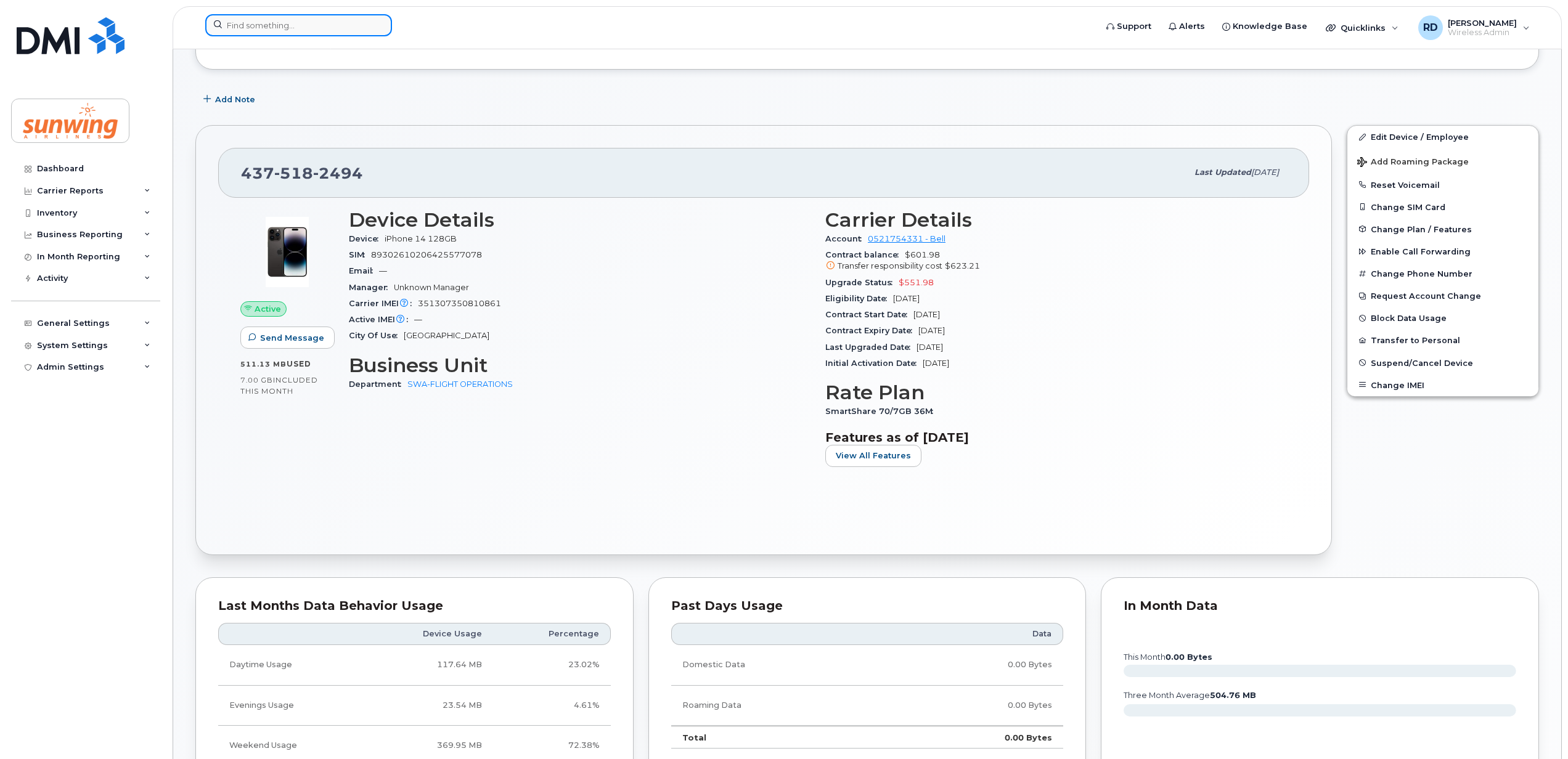
click at [289, 16] on input at bounding box center [298, 26] width 187 height 22
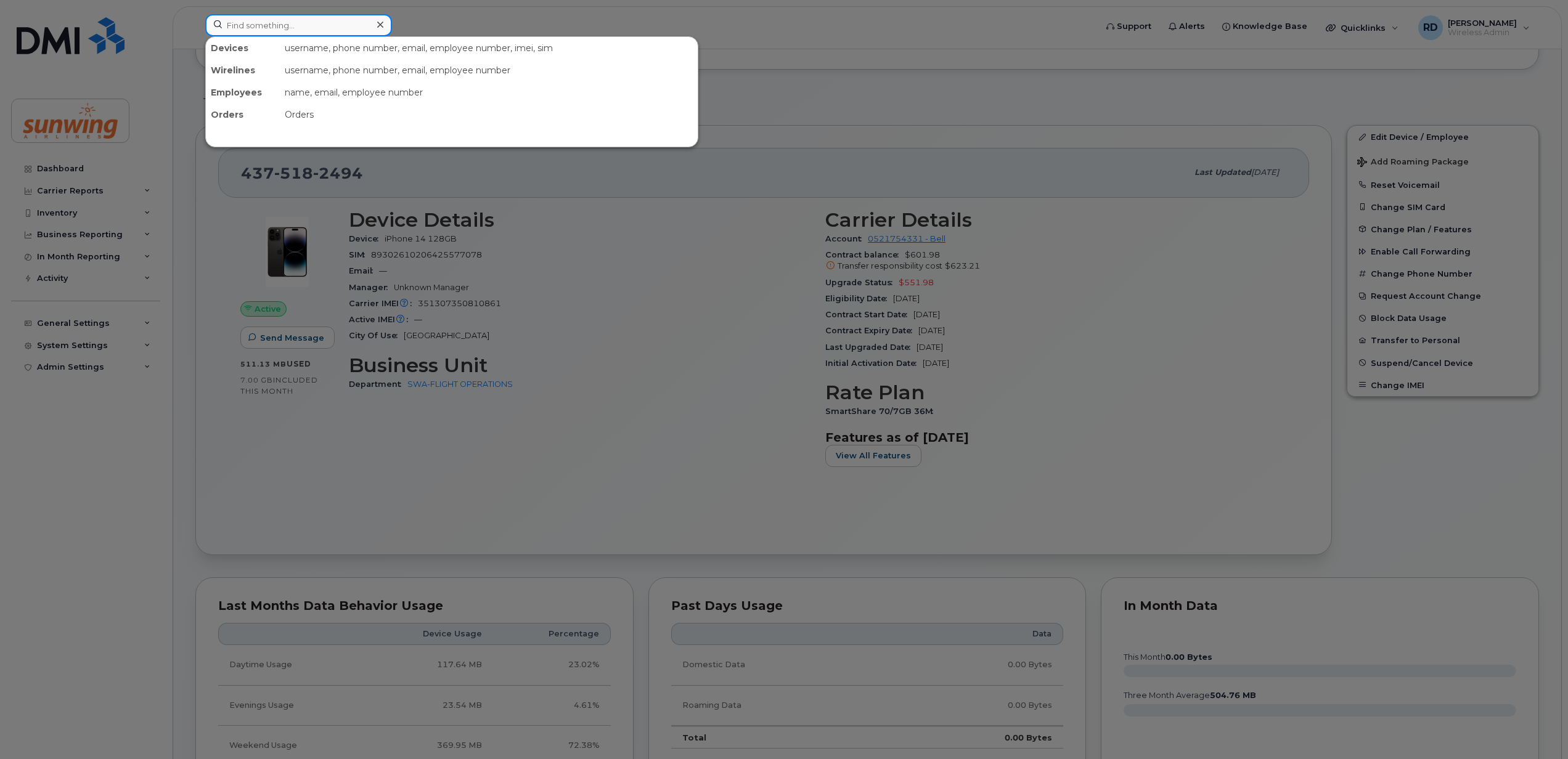
paste input "FFWGW98RN72Q"
type input "FFWGW98RN72Q"
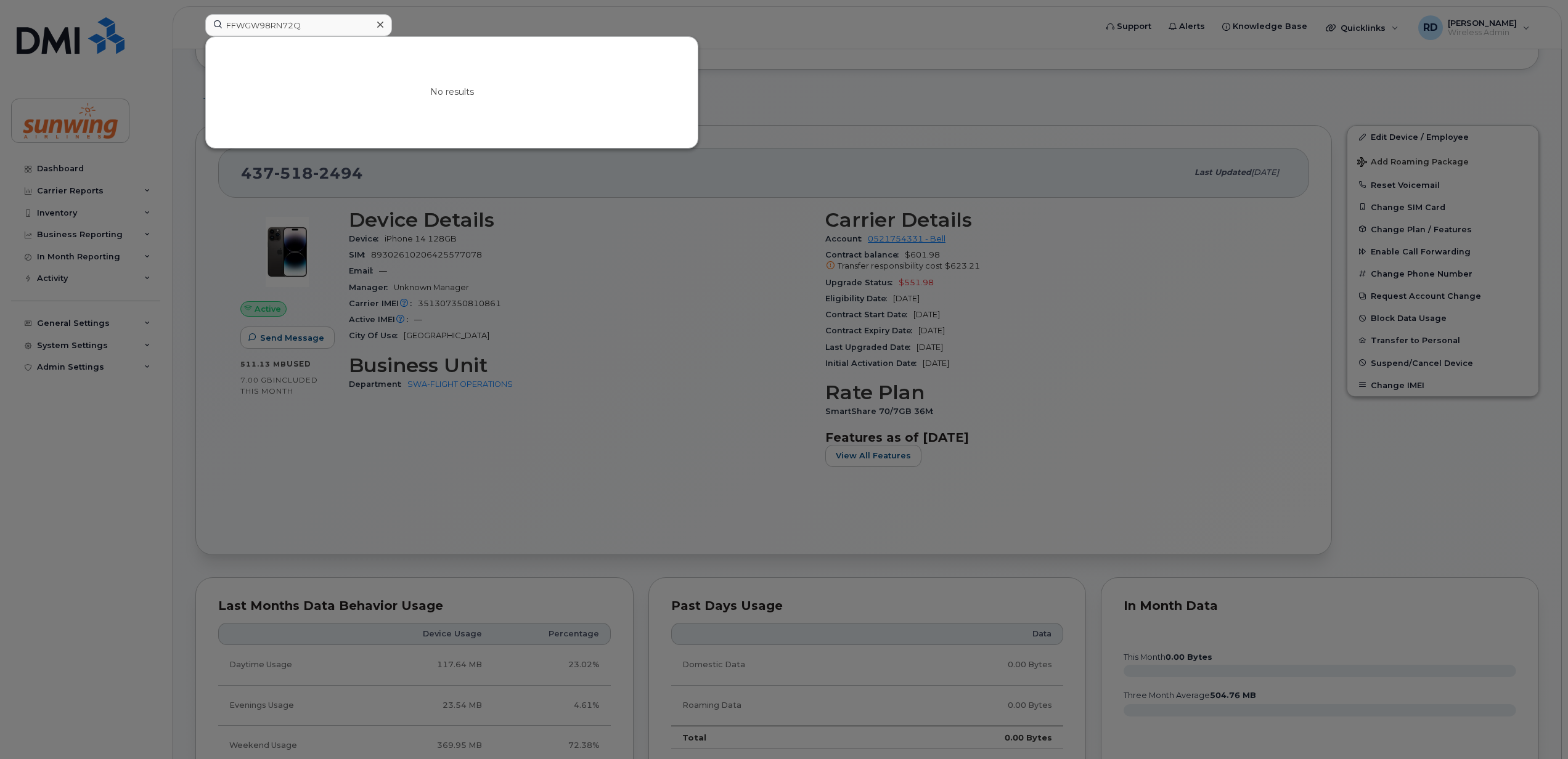
click at [382, 23] on icon at bounding box center [380, 24] width 6 height 6
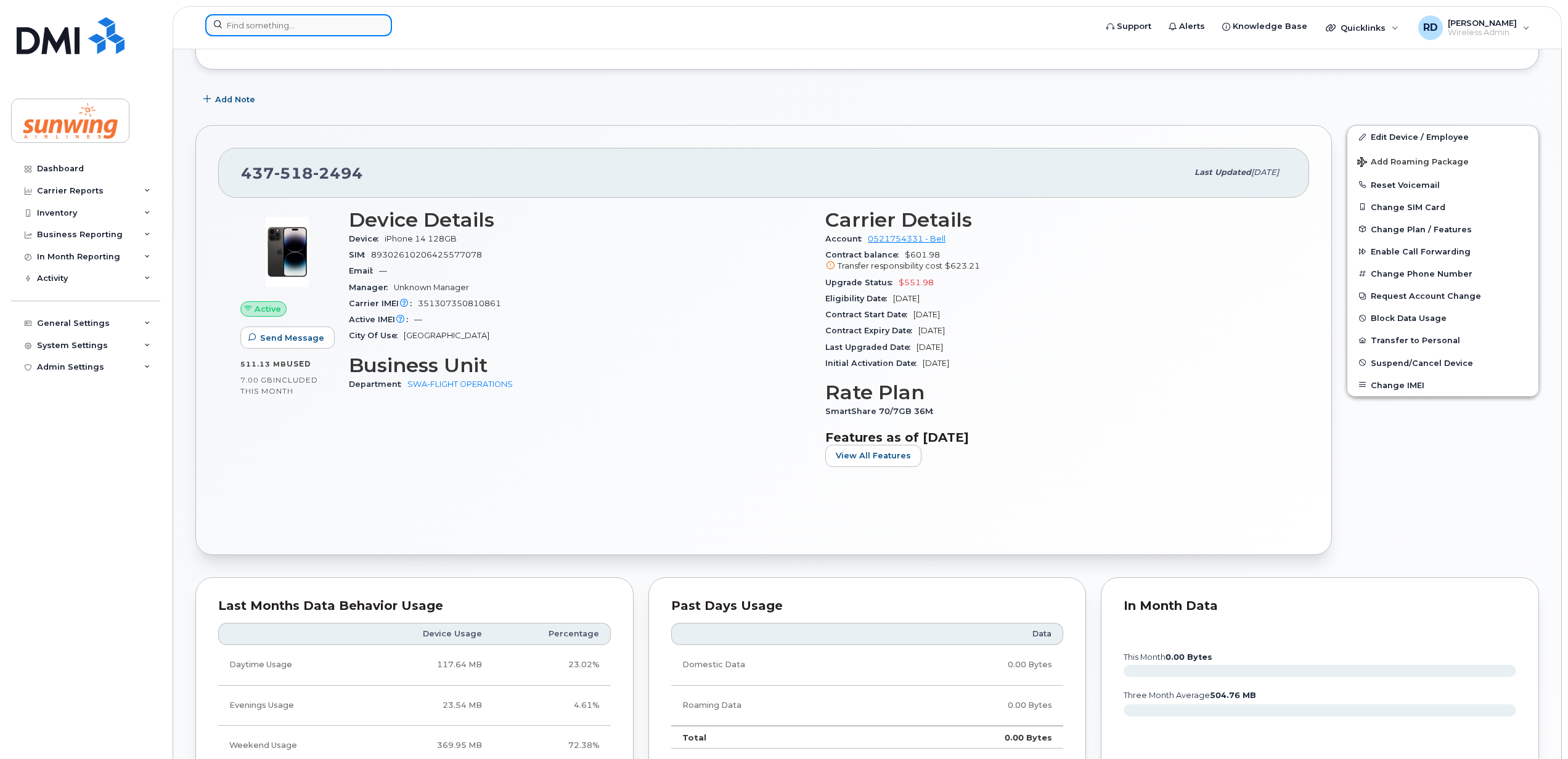
click at [254, 28] on input at bounding box center [298, 26] width 187 height 22
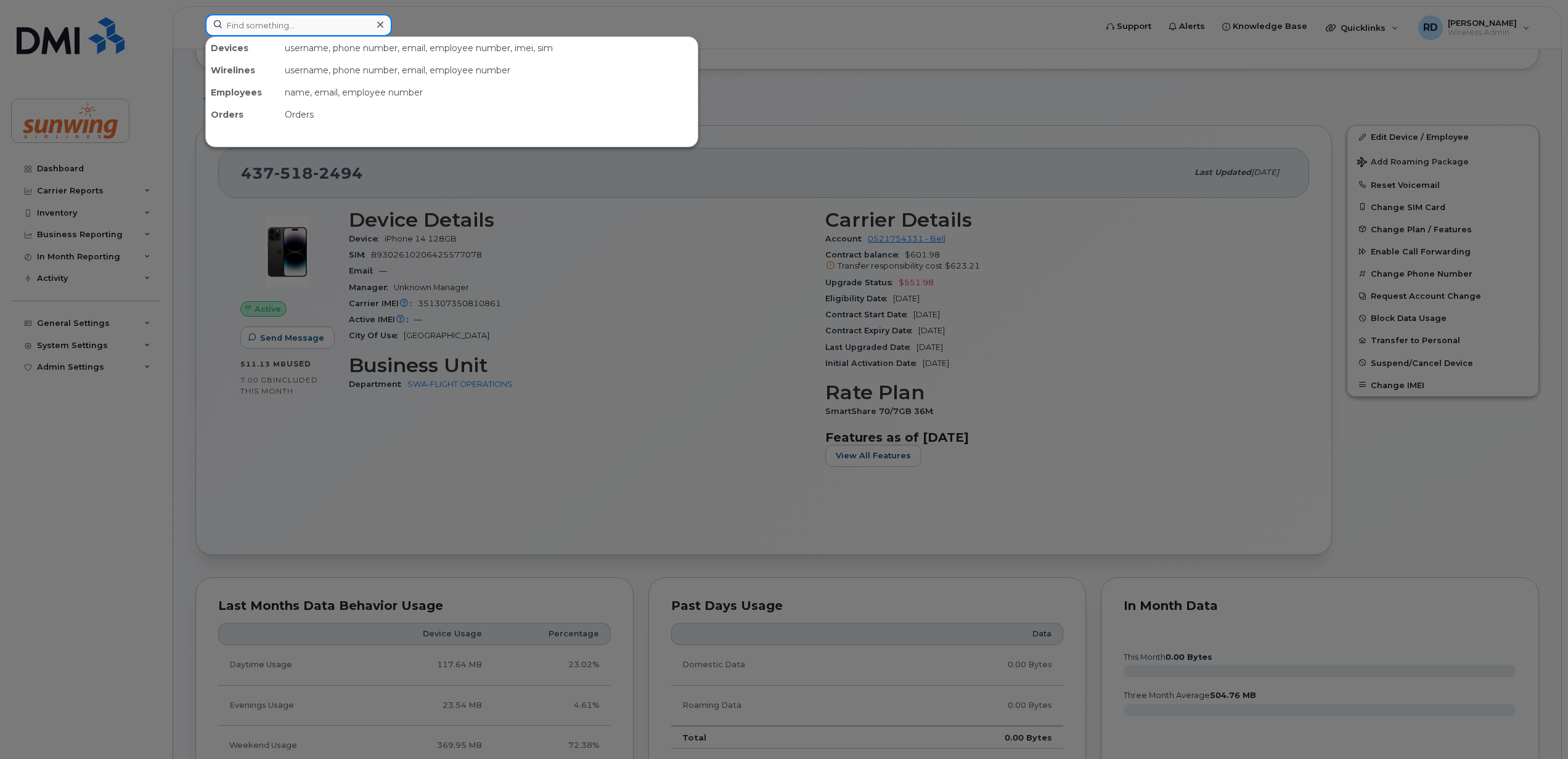
paste input "4167707846"
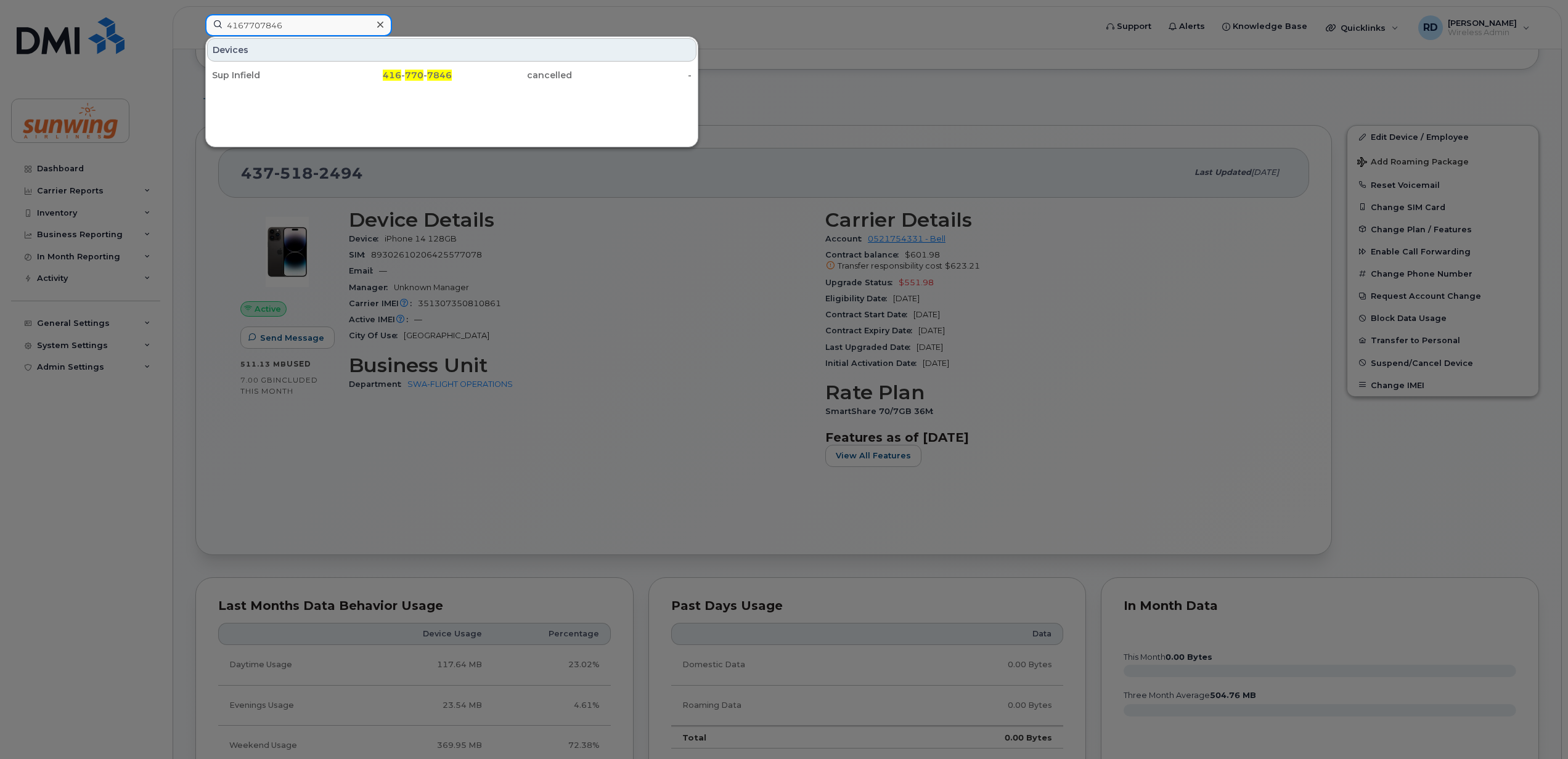
type input "4167707846"
click at [380, 27] on icon at bounding box center [380, 24] width 6 height 10
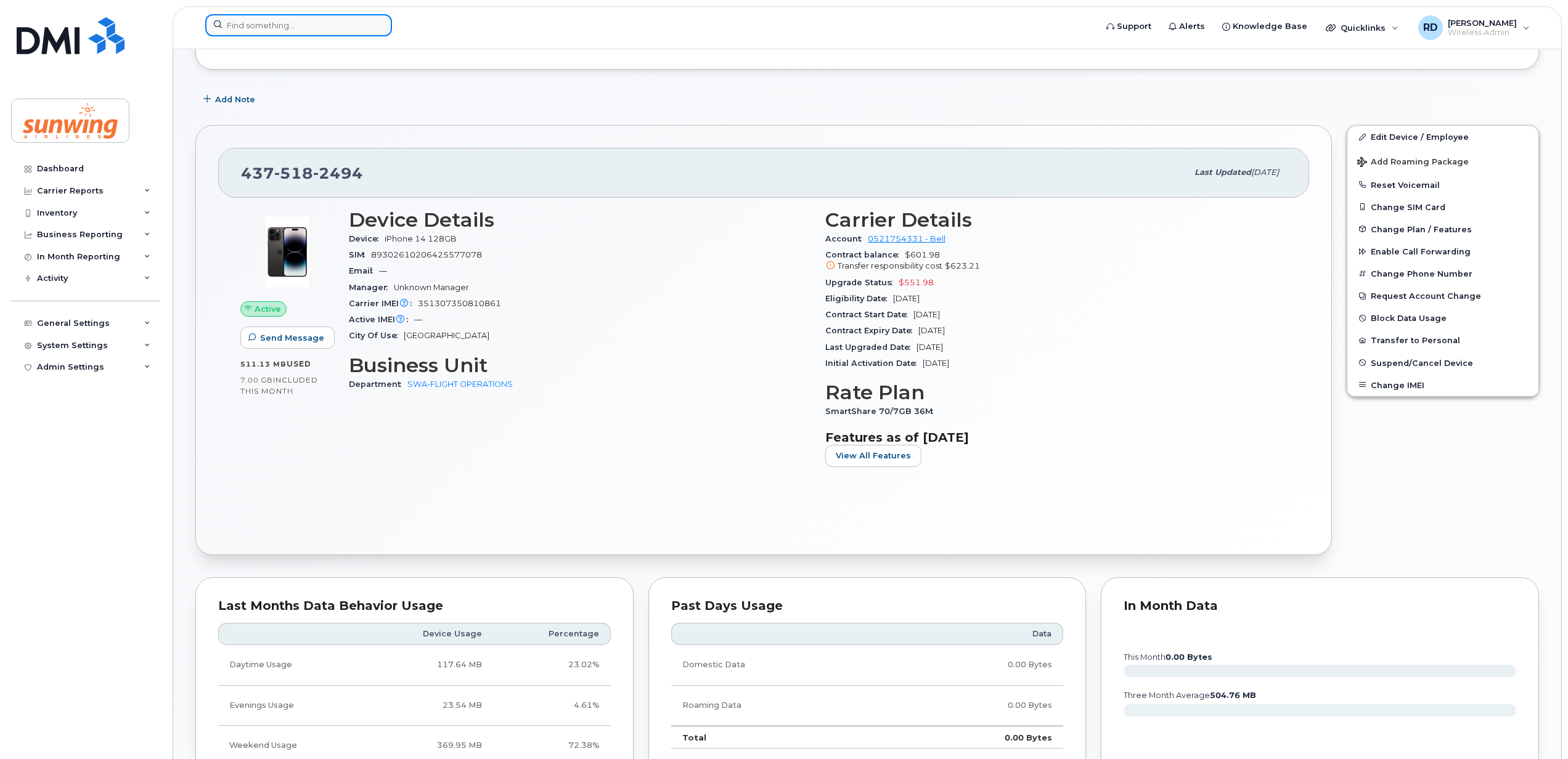
click at [250, 34] on input at bounding box center [298, 26] width 187 height 22
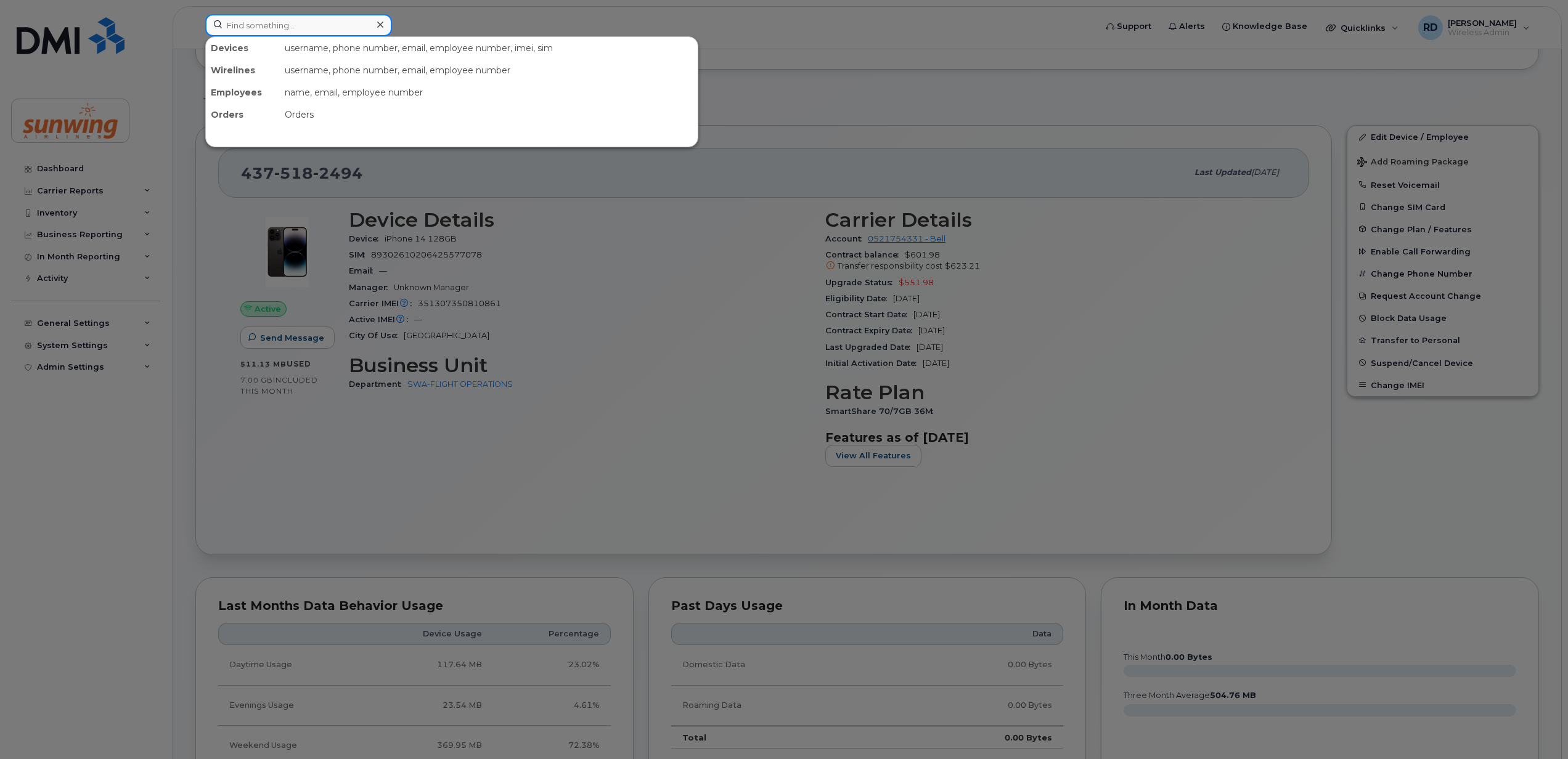
paste input "6479208159"
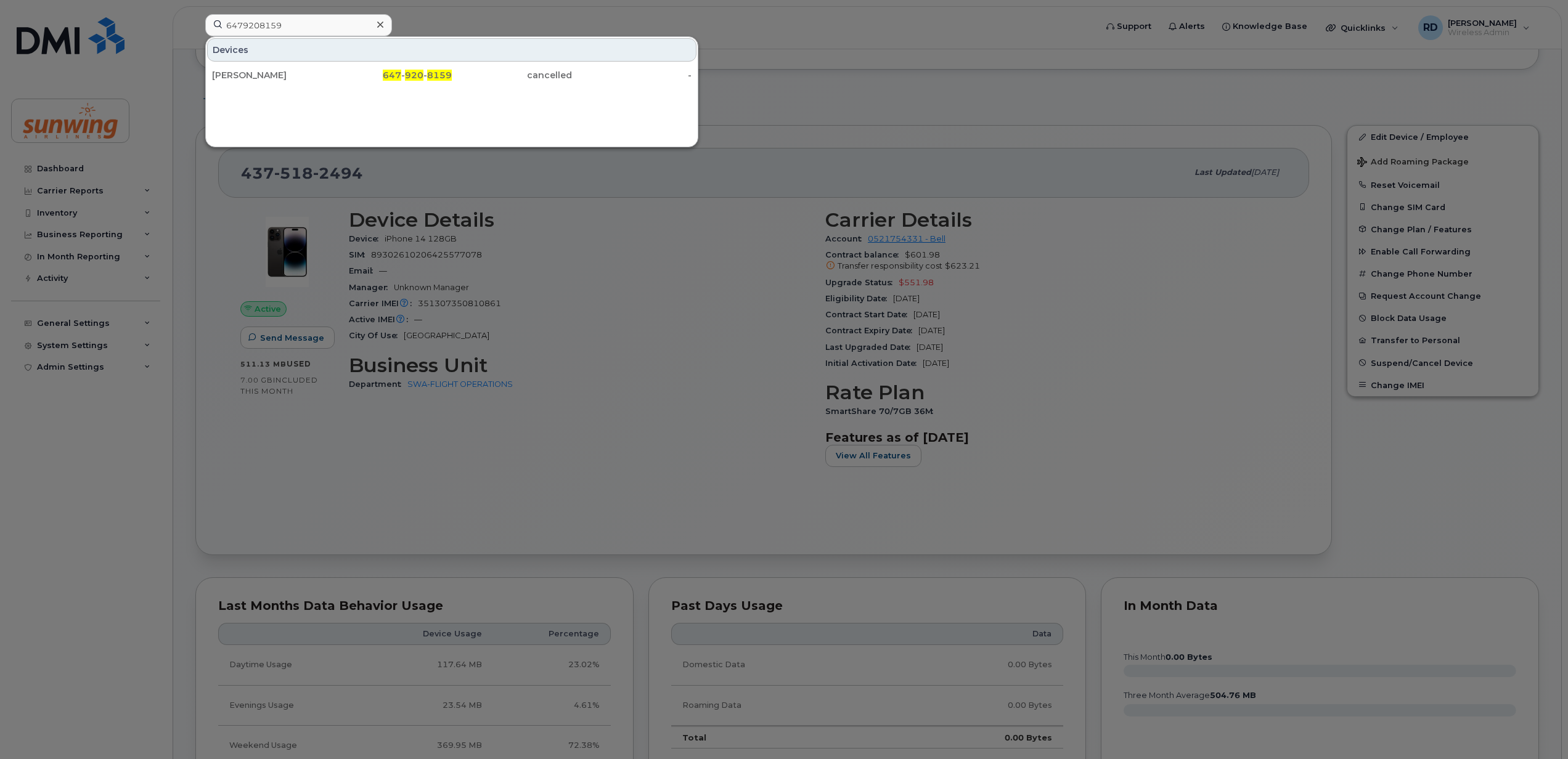
click at [814, 42] on div at bounding box center [784, 379] width 1568 height 759
click at [344, 28] on input "6479208159" at bounding box center [298, 26] width 187 height 22
paste input "4164761022"
type input "4164761022"
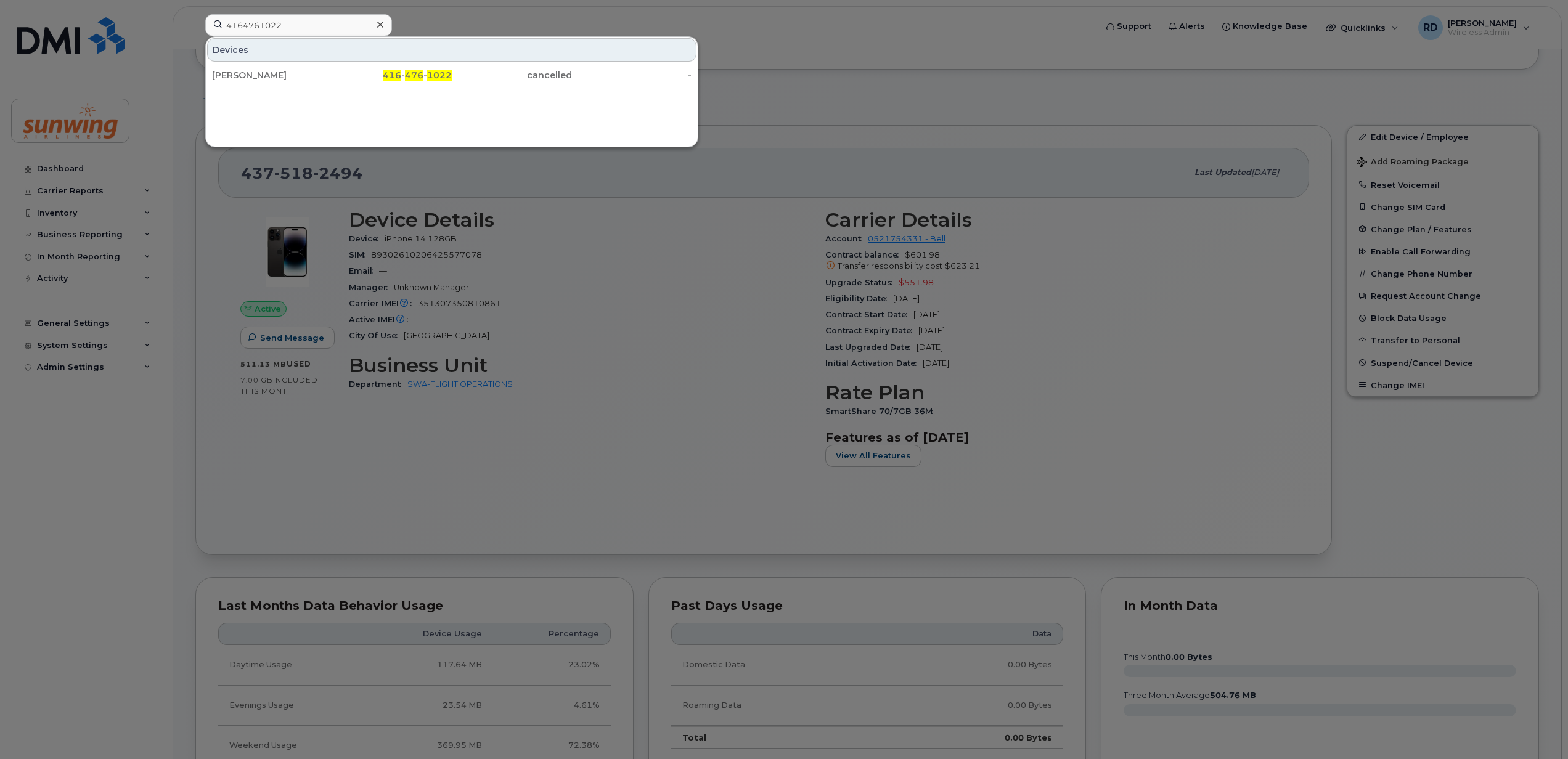
click at [377, 25] on icon at bounding box center [380, 24] width 6 height 10
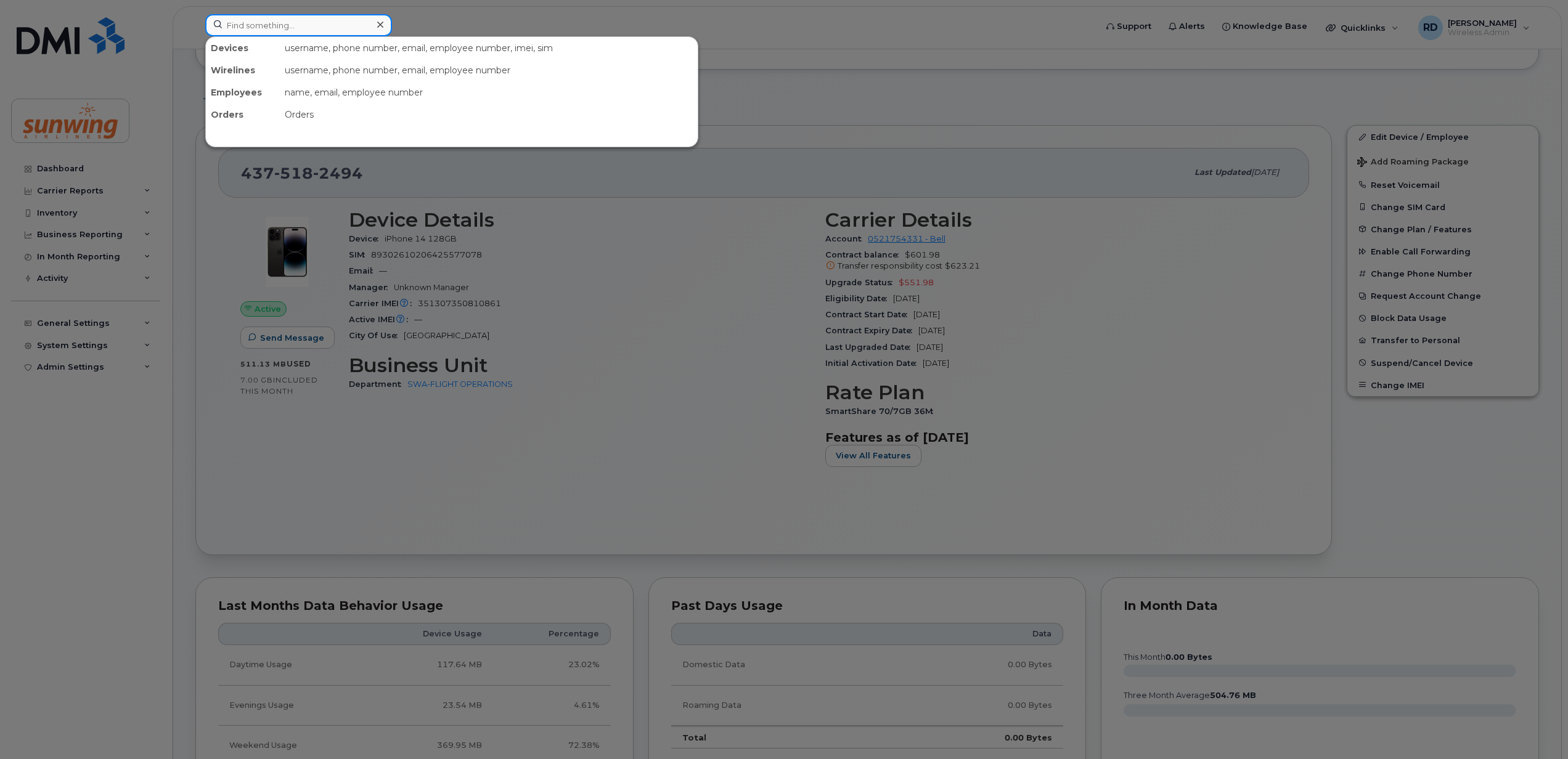
click at [223, 25] on input at bounding box center [298, 26] width 187 height 22
paste input "6476169836"
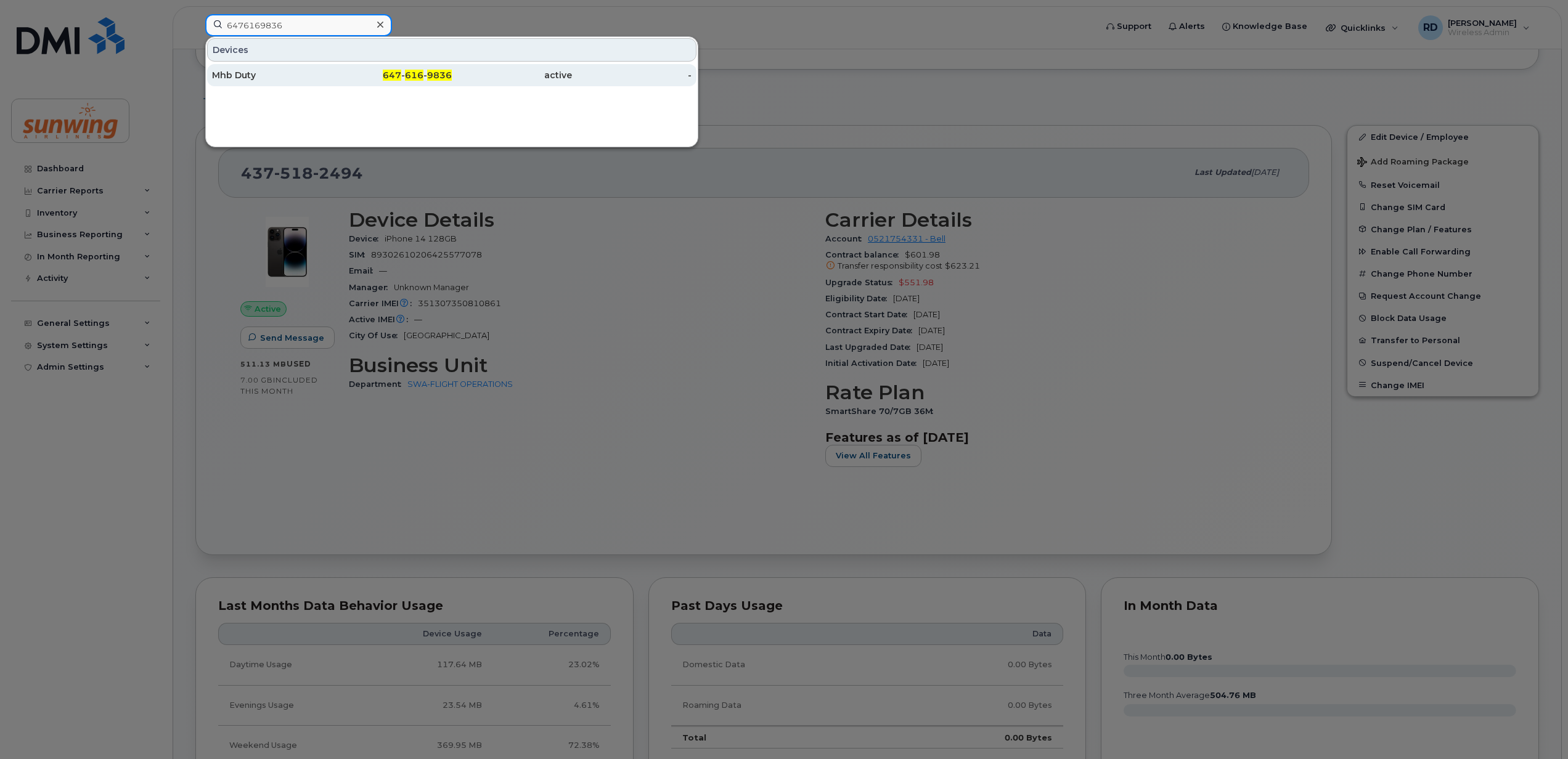
type input "6476169836"
click at [250, 74] on div "Mhb Duty" at bounding box center [272, 75] width 120 height 12
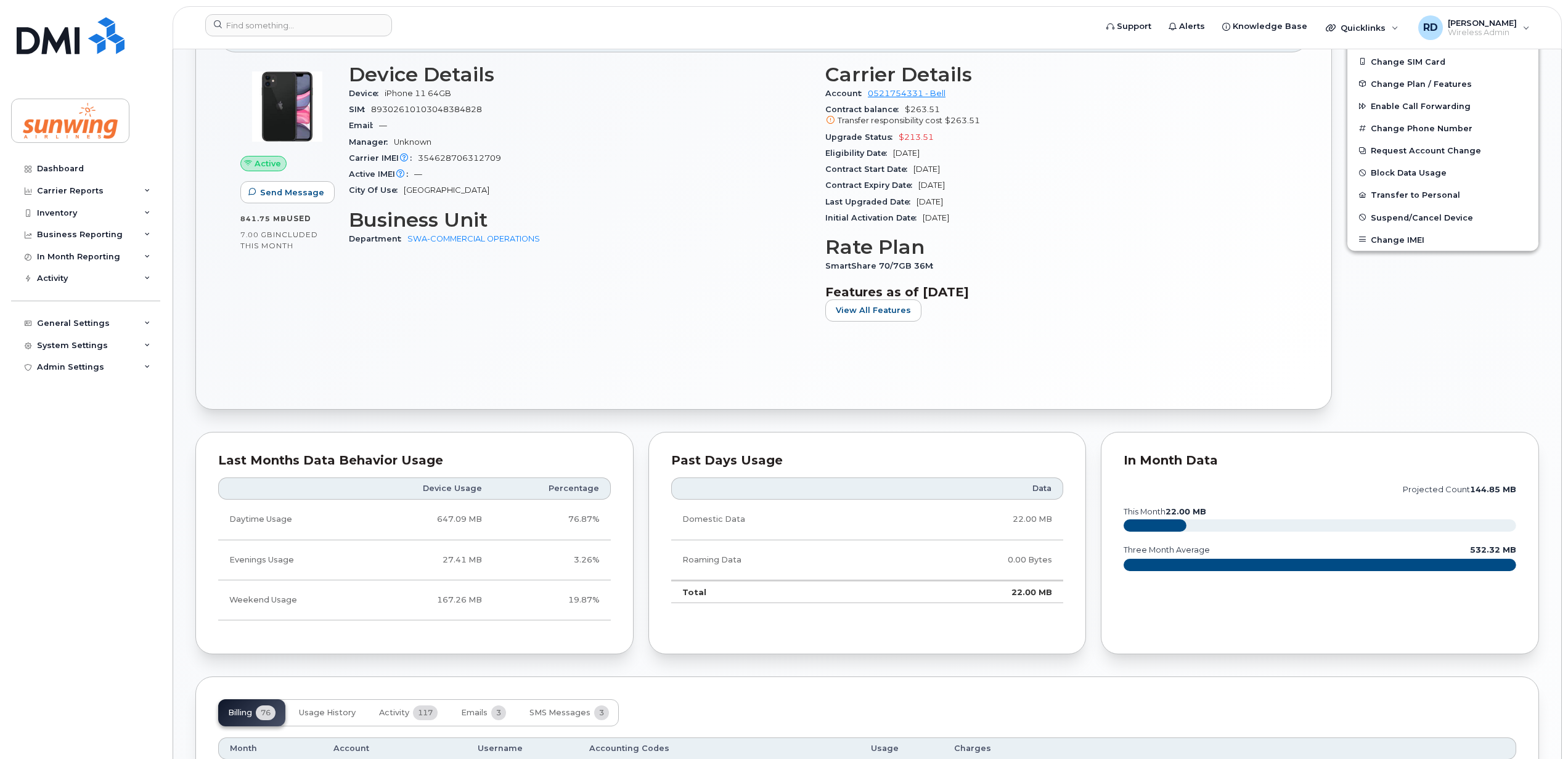
scroll to position [246, 0]
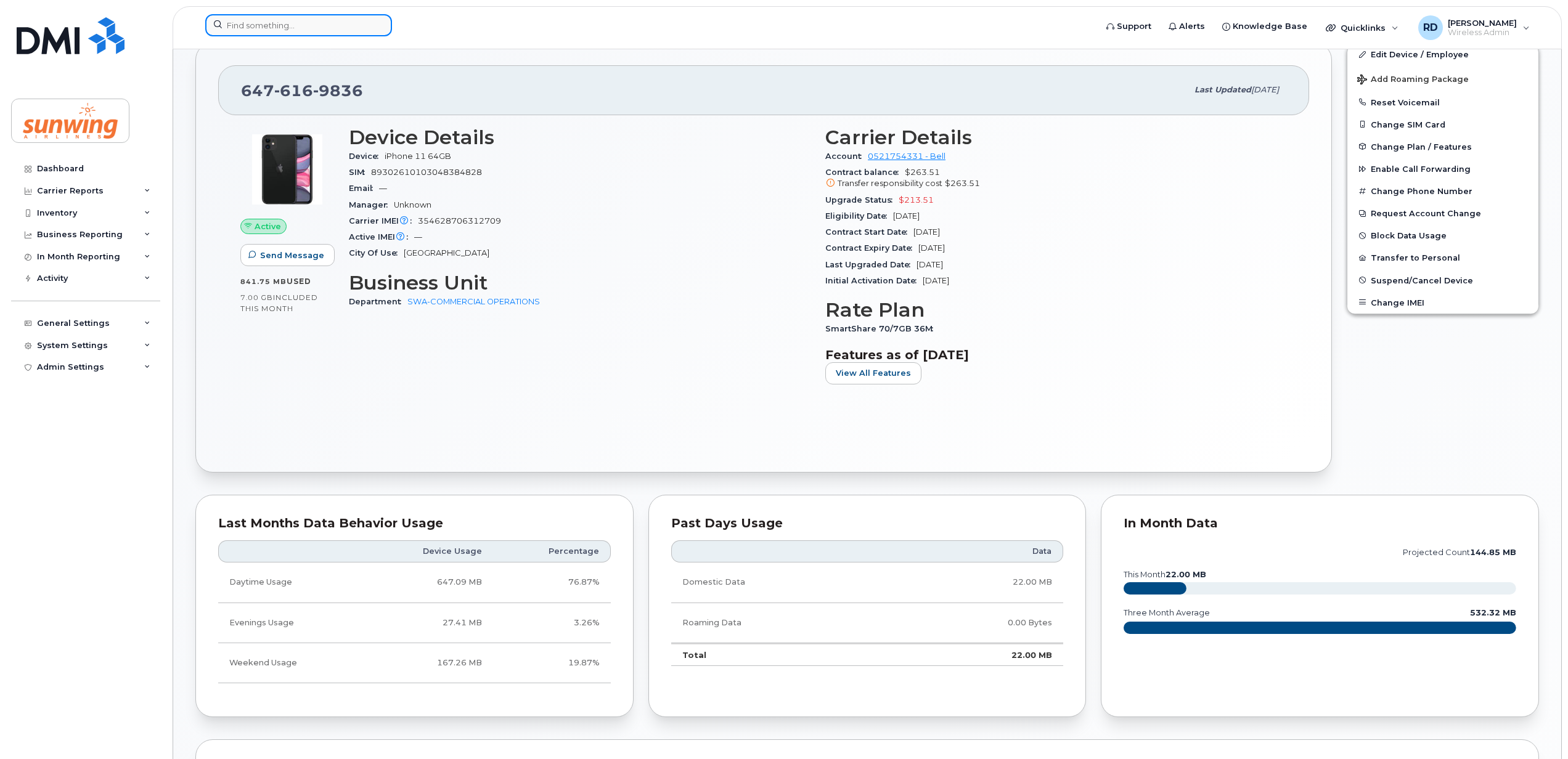
click at [306, 25] on input at bounding box center [298, 26] width 187 height 22
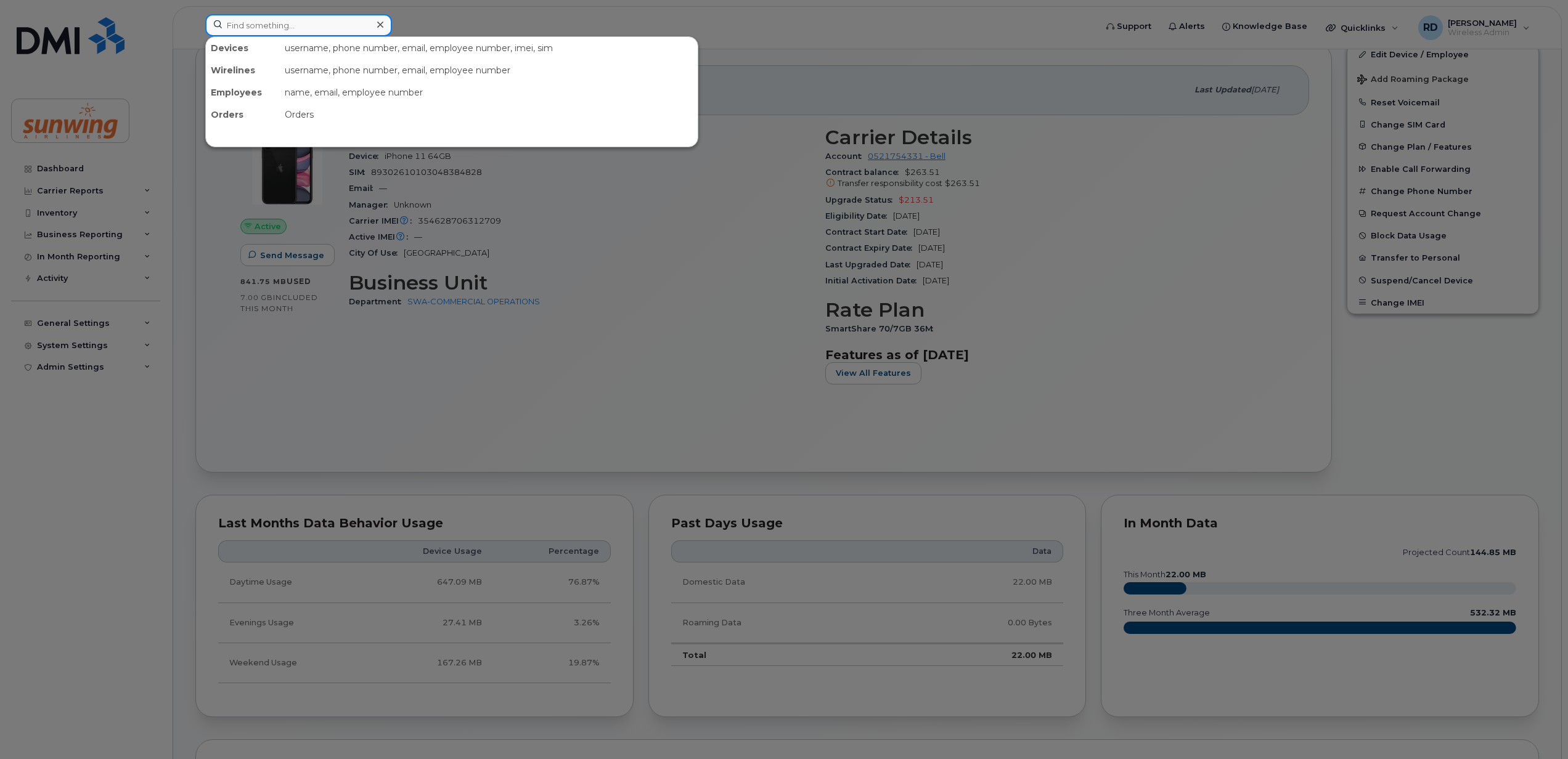
paste input "5142450518"
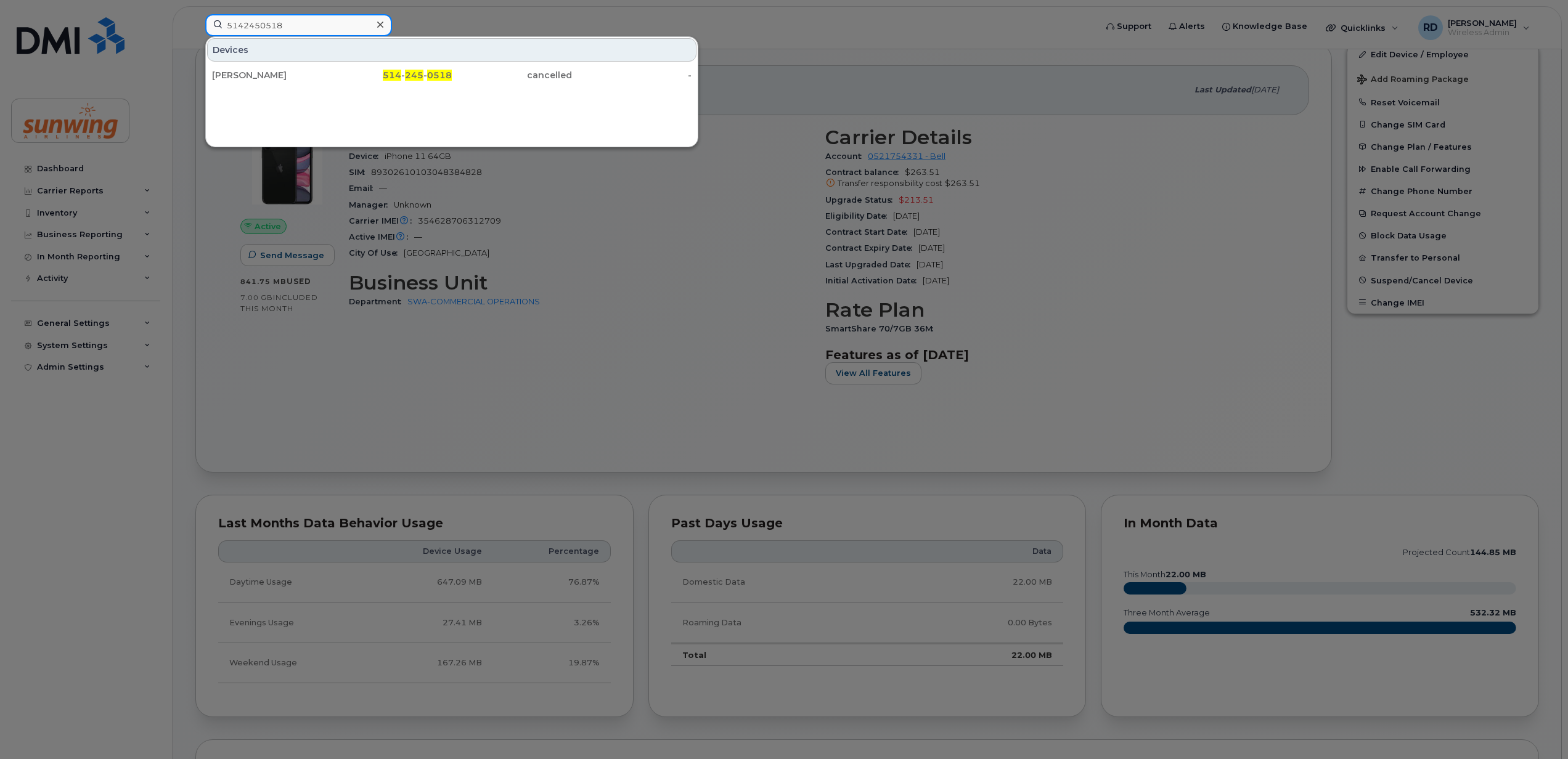
type input "5142450518"
